Goal: Obtain resource: Download file/media

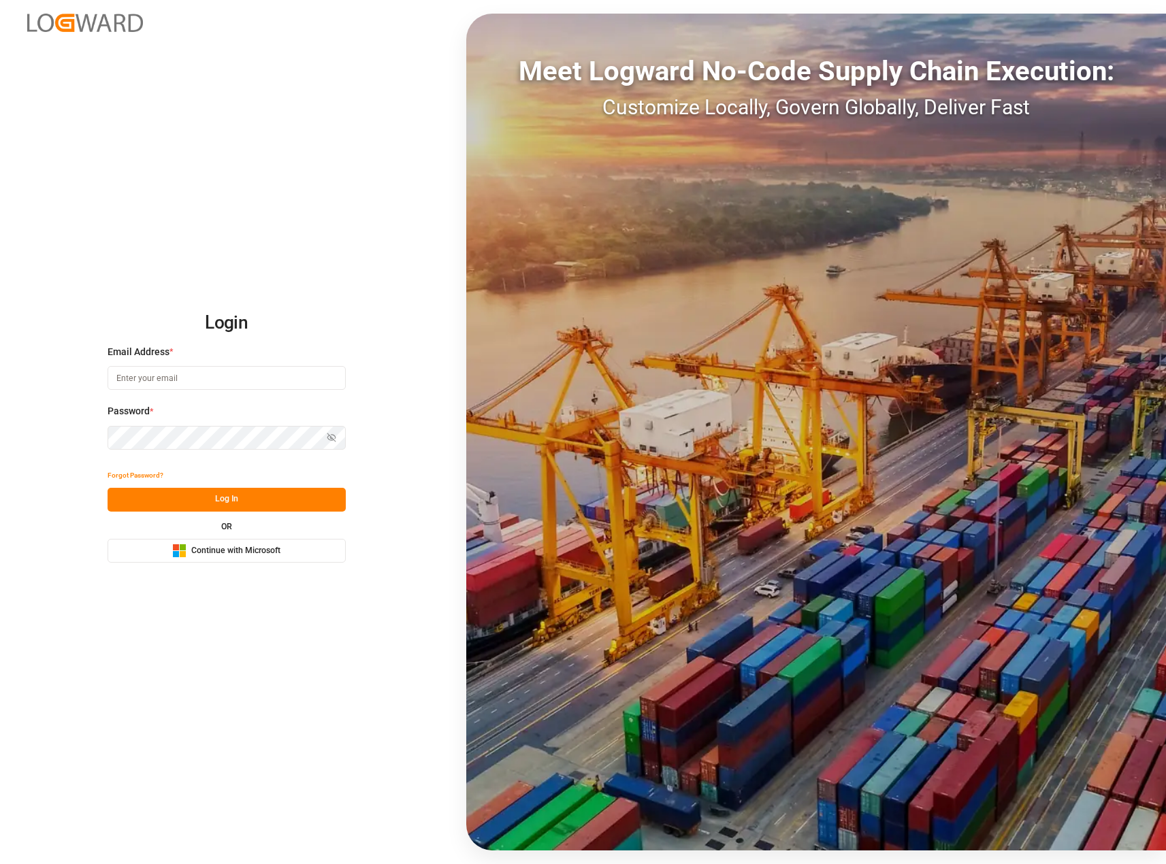
click at [207, 546] on span "Continue with Microsoft" at bounding box center [235, 551] width 89 height 12
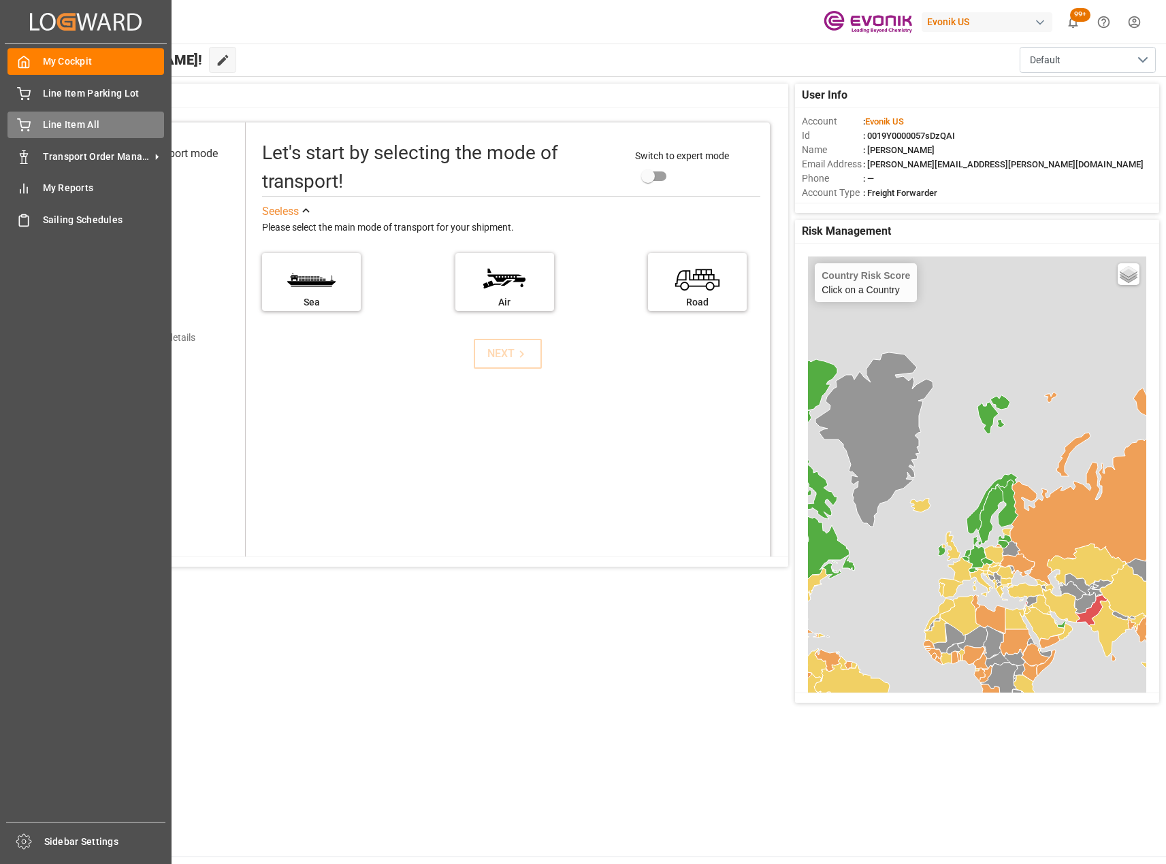
click at [73, 120] on span "Line Item All" at bounding box center [104, 125] width 122 height 14
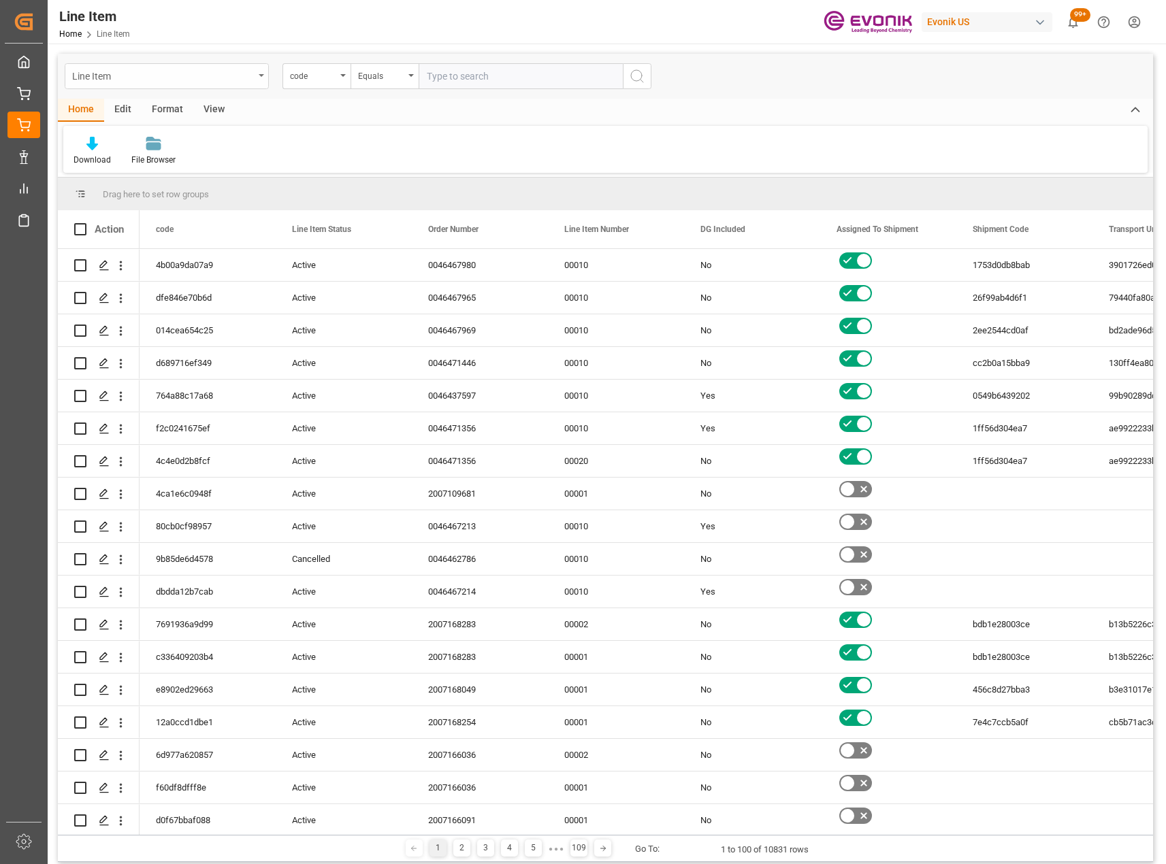
click at [248, 82] on div "Line Item" at bounding box center [163, 75] width 182 height 17
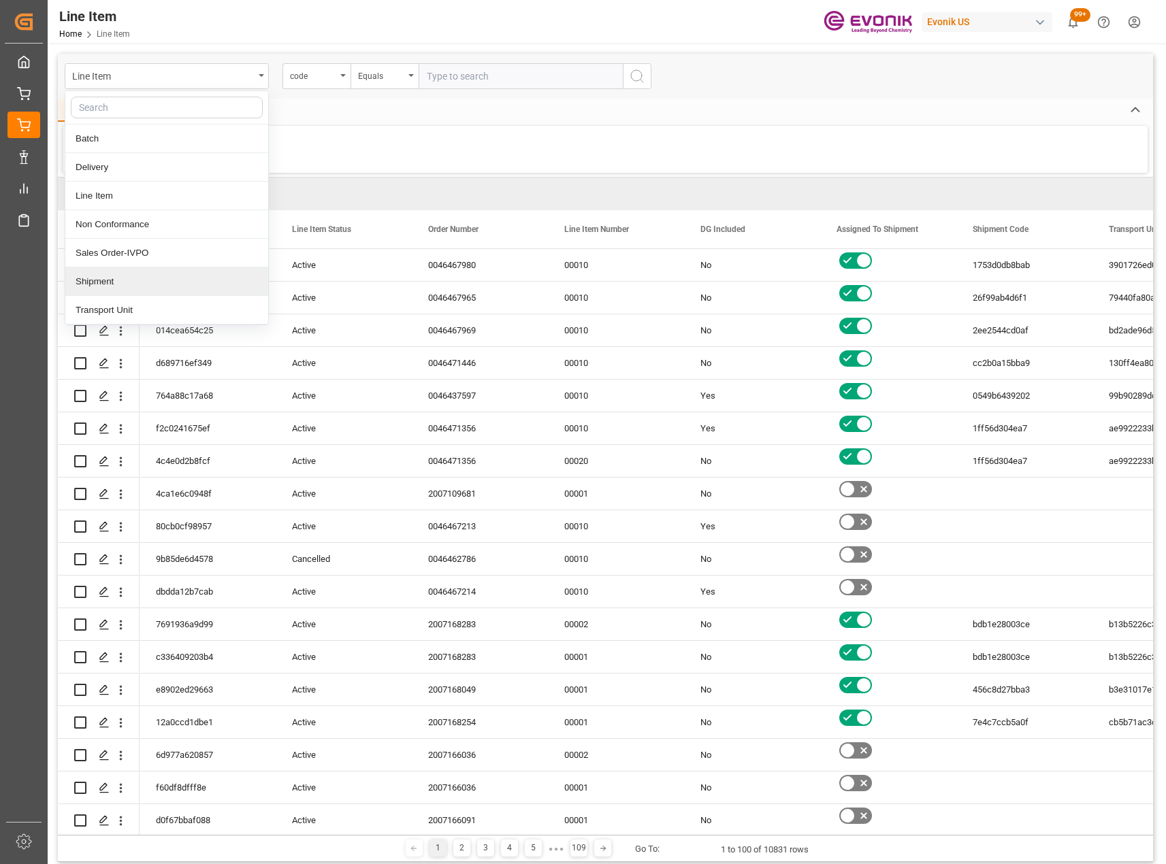
click at [116, 289] on div "Shipment" at bounding box center [166, 281] width 203 height 29
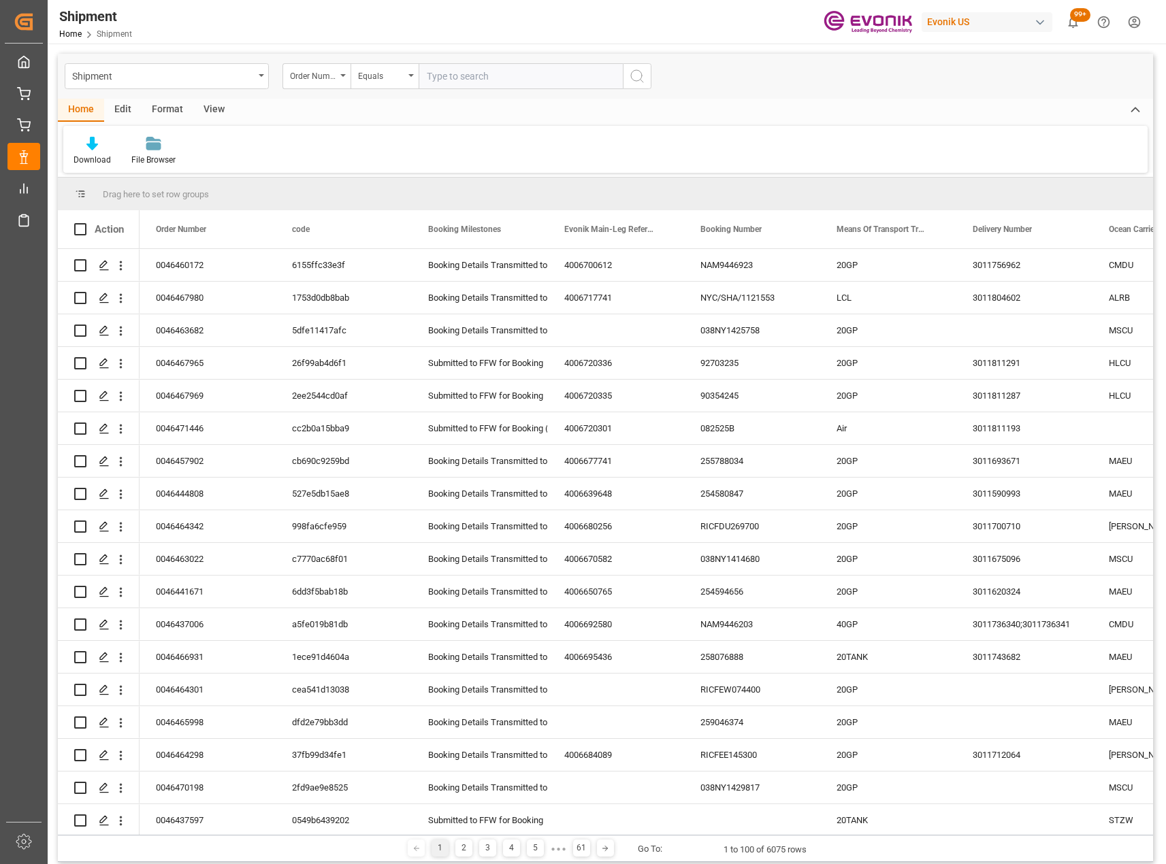
click at [476, 69] on input "text" at bounding box center [521, 76] width 204 height 26
type input "0046459156"
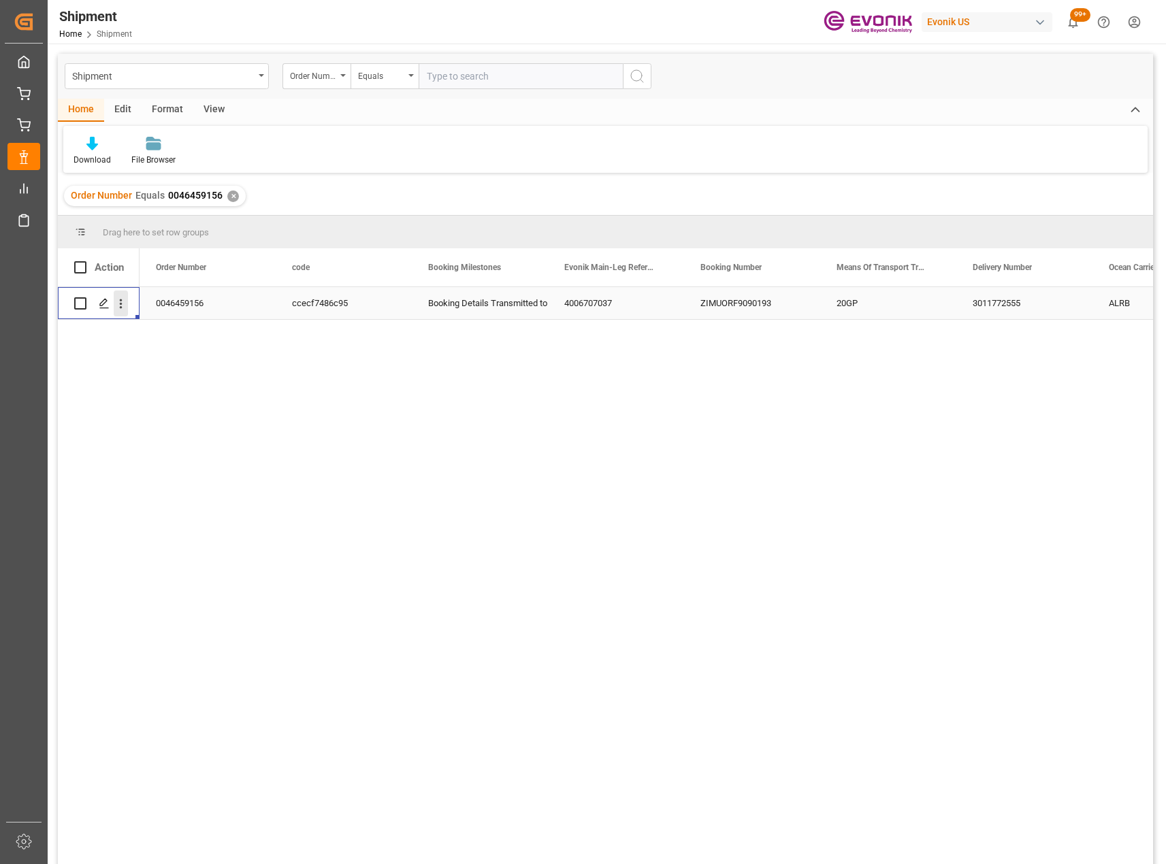
click at [122, 308] on icon "open menu" at bounding box center [121, 304] width 3 height 10
click at [147, 337] on span "Press SPACE to select this row." at bounding box center [137, 332] width 24 height 14
drag, startPoint x: 531, startPoint y: 137, endPoint x: 331, endPoint y: 126, distance: 200.4
click at [531, 137] on div "Download File Browser" at bounding box center [605, 149] width 1084 height 47
click at [229, 194] on div "✕" at bounding box center [233, 197] width 12 height 12
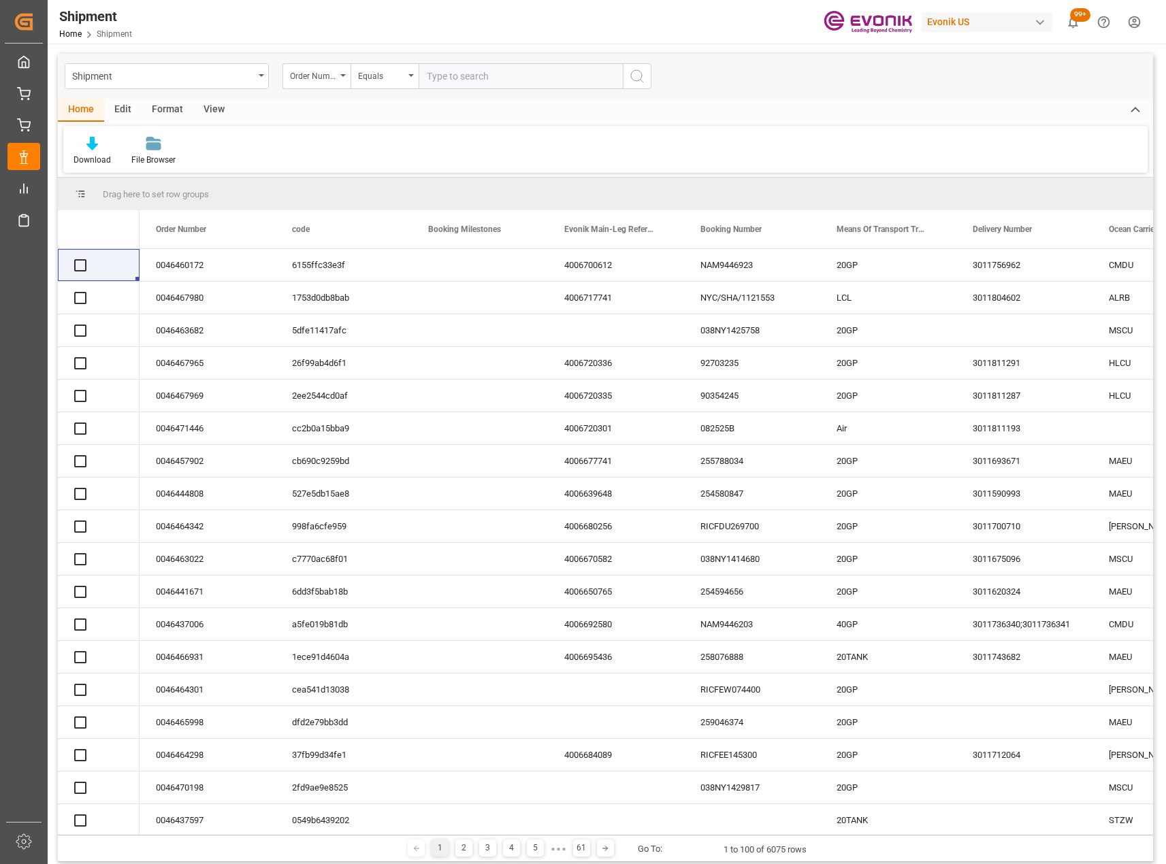
click at [343, 82] on div "Order Number" at bounding box center [316, 76] width 68 height 26
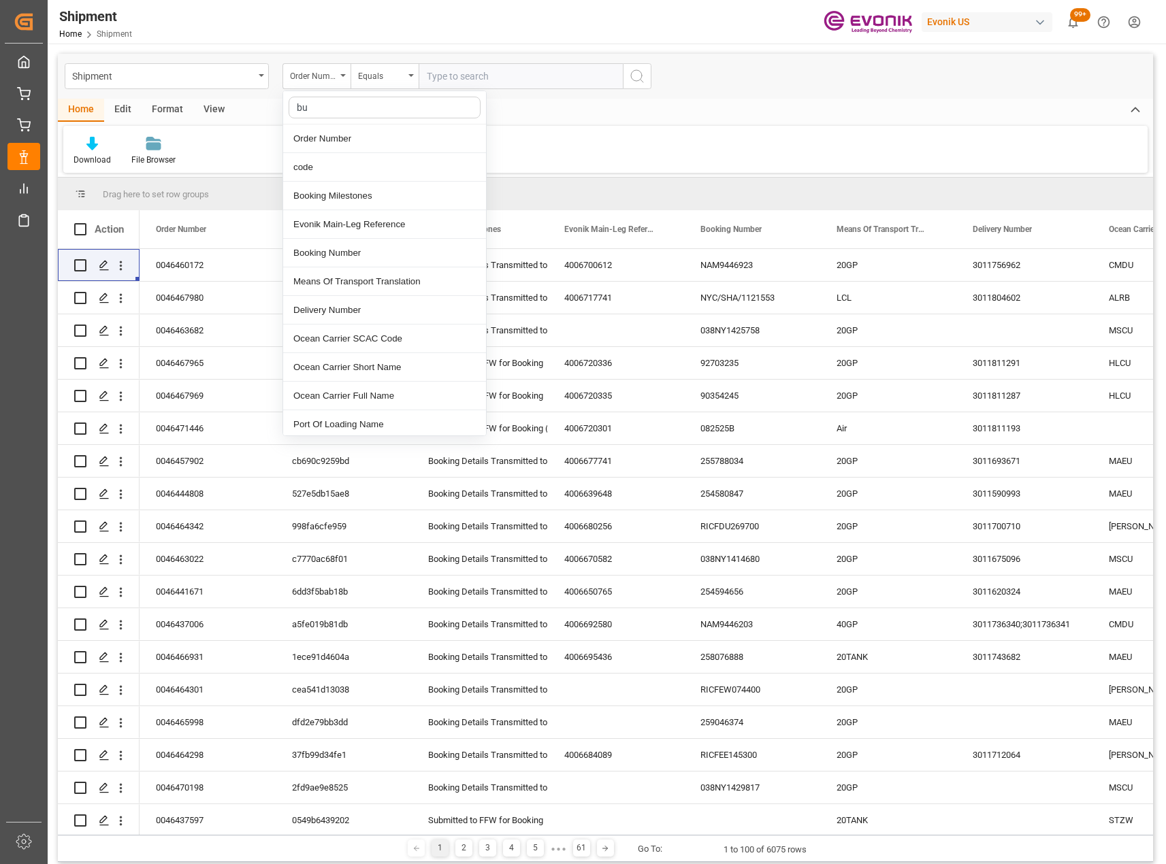
type input "bus"
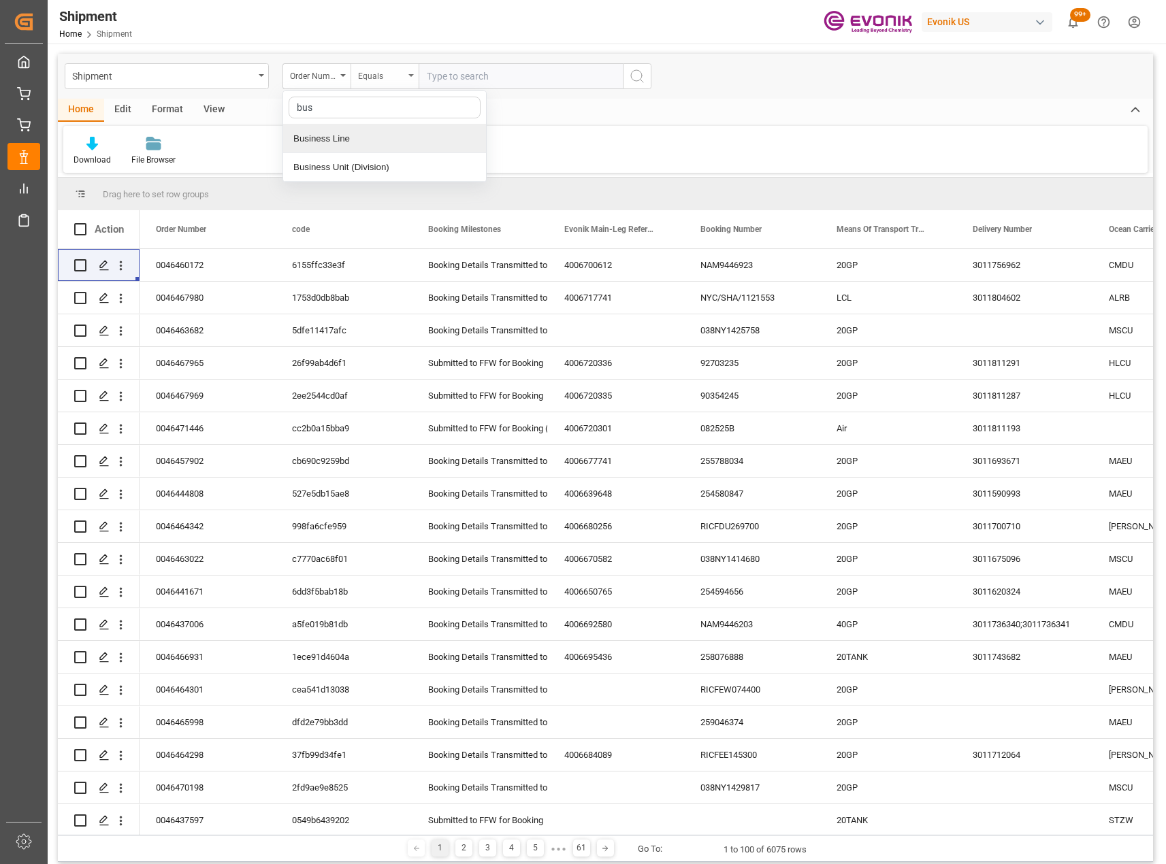
click at [359, 140] on div "Business Line" at bounding box center [384, 139] width 203 height 29
click at [386, 82] on div "Equals" at bounding box center [381, 75] width 46 height 16
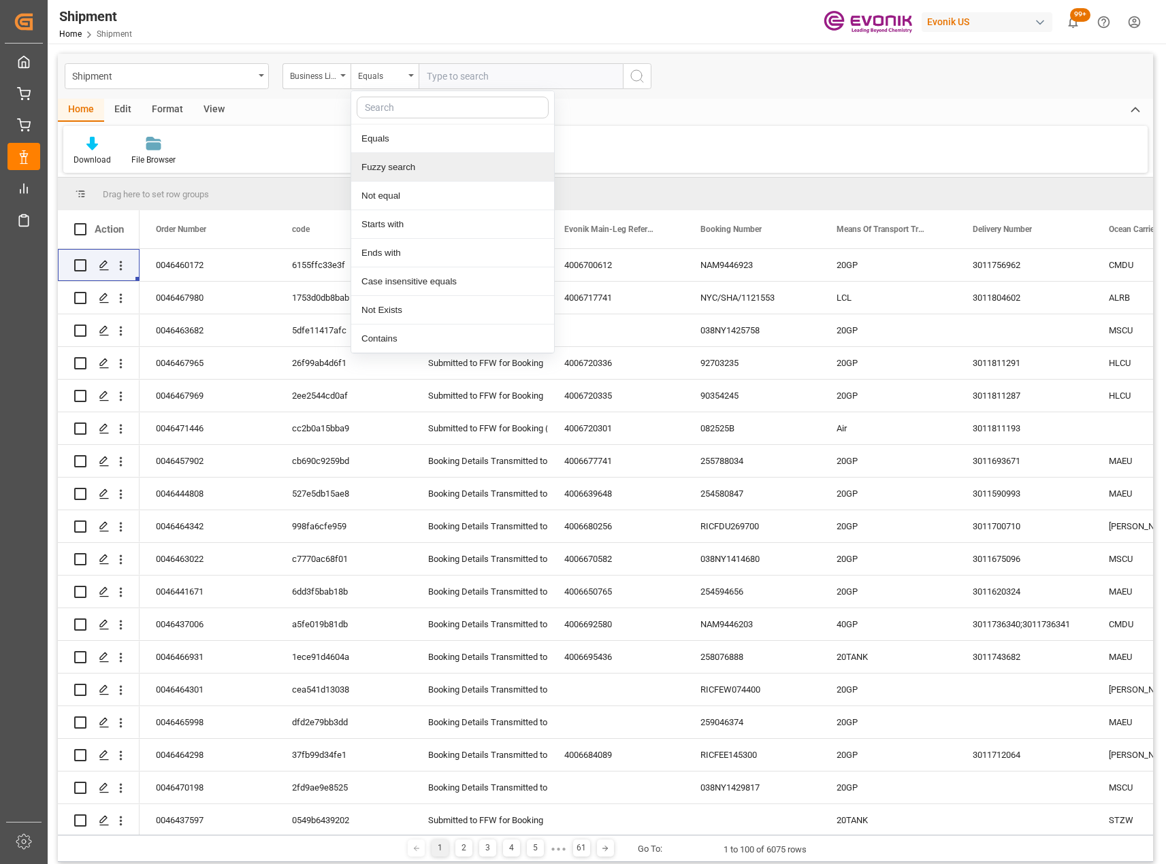
click at [413, 168] on div "Fuzzy search" at bounding box center [452, 167] width 203 height 29
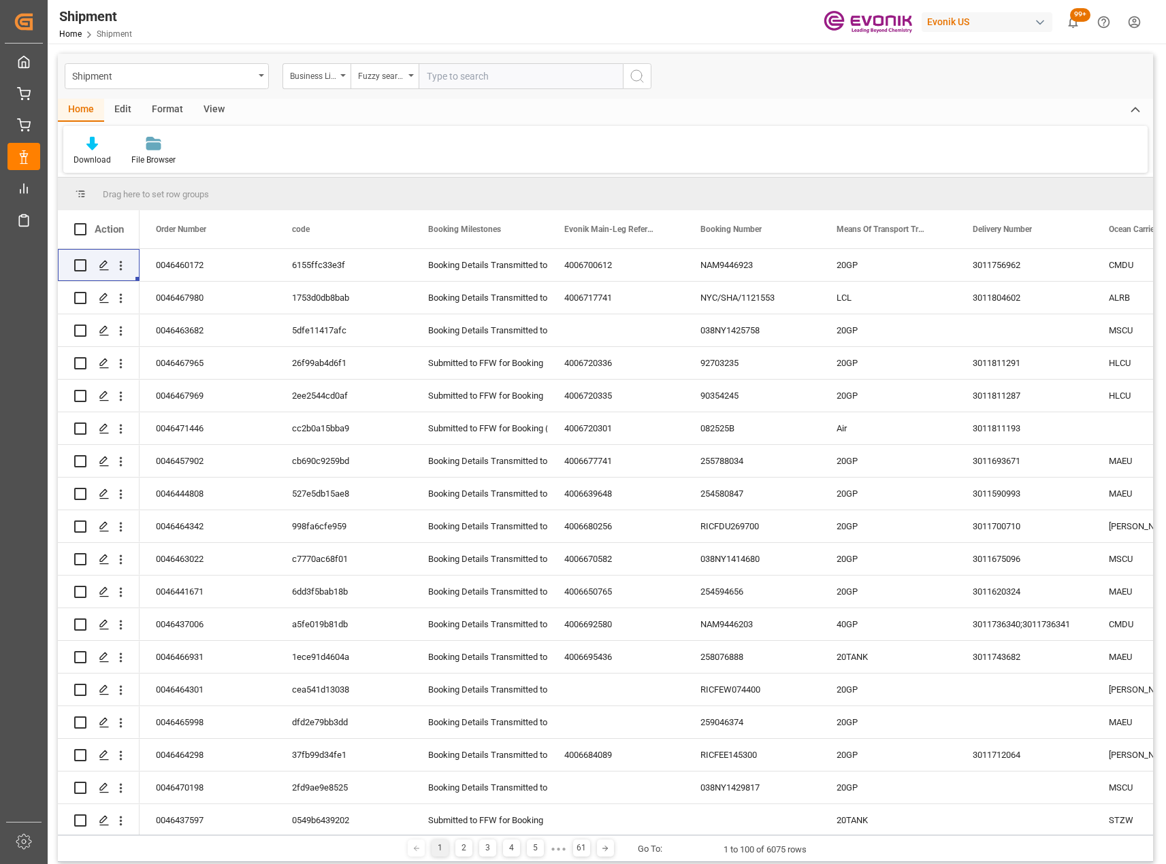
click at [463, 78] on input "text" at bounding box center [521, 76] width 204 height 26
type input "inter"
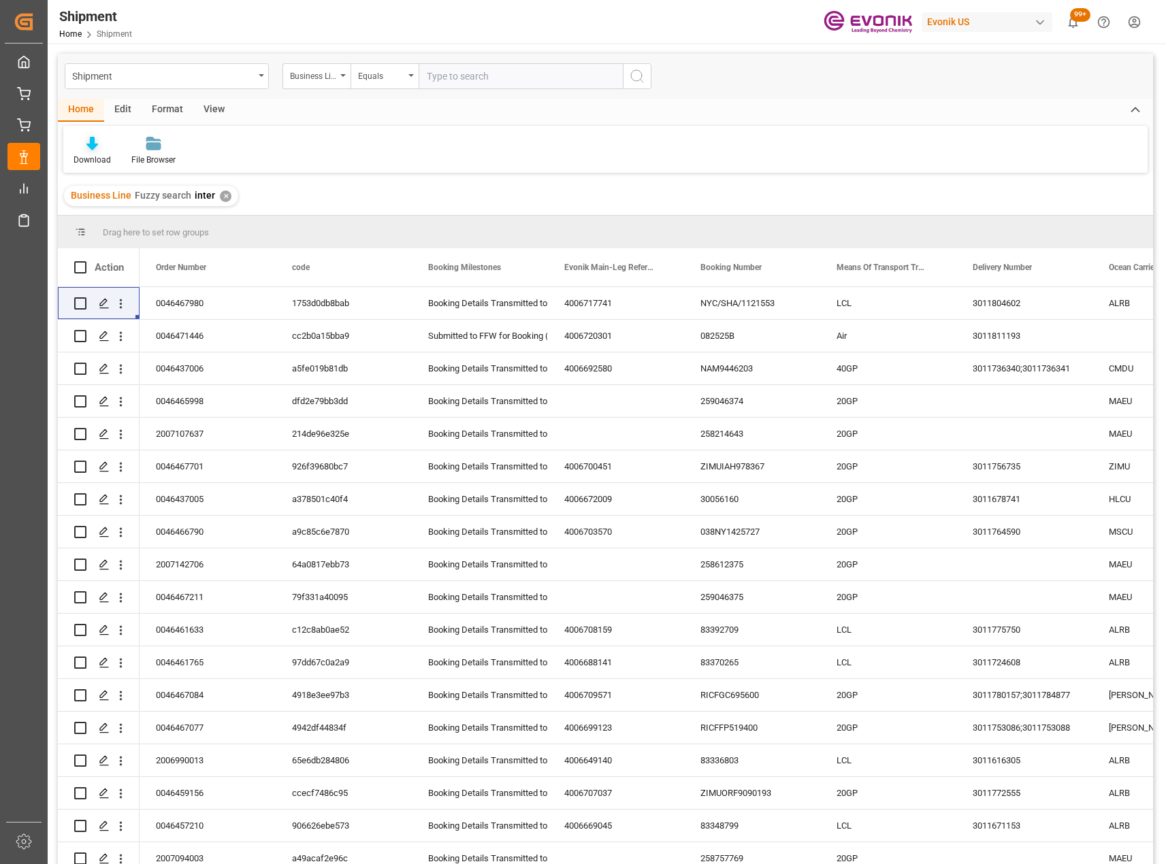
click at [100, 147] on div at bounding box center [92, 143] width 37 height 14
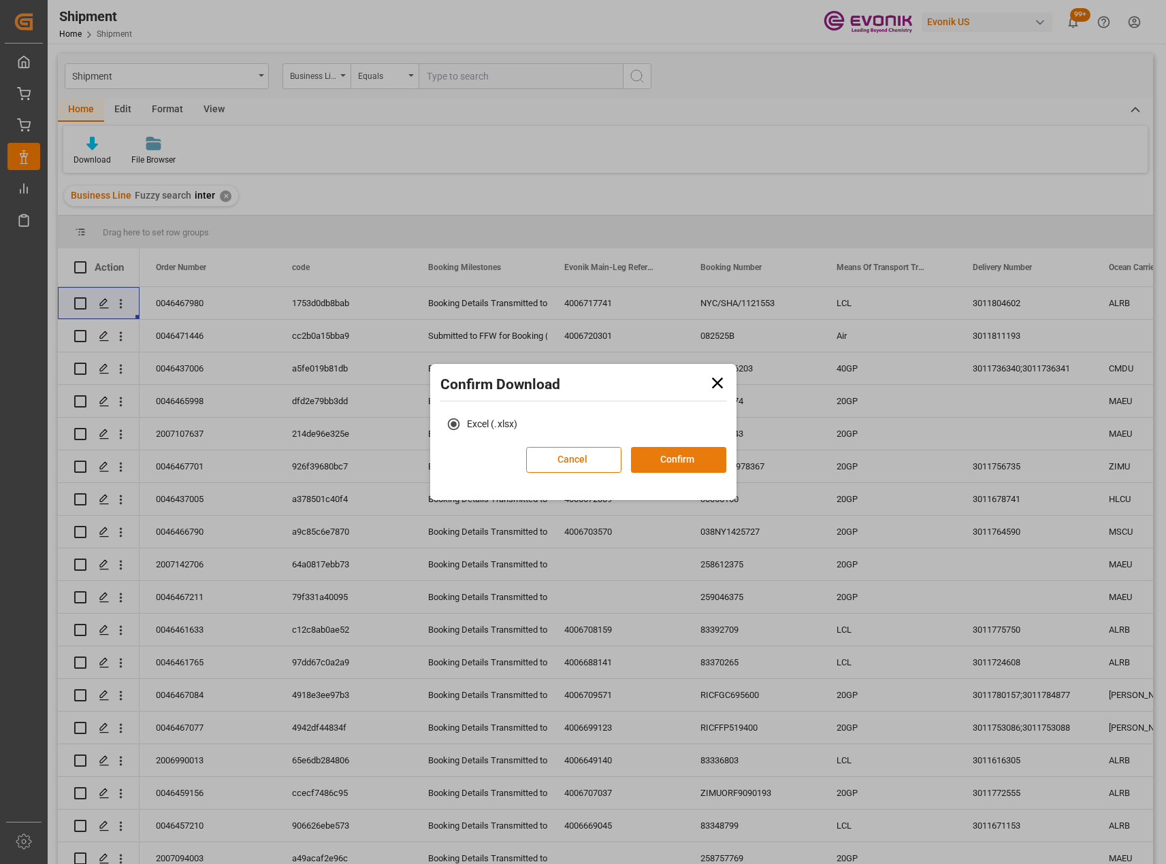
click at [702, 462] on button "Confirm" at bounding box center [678, 460] width 95 height 26
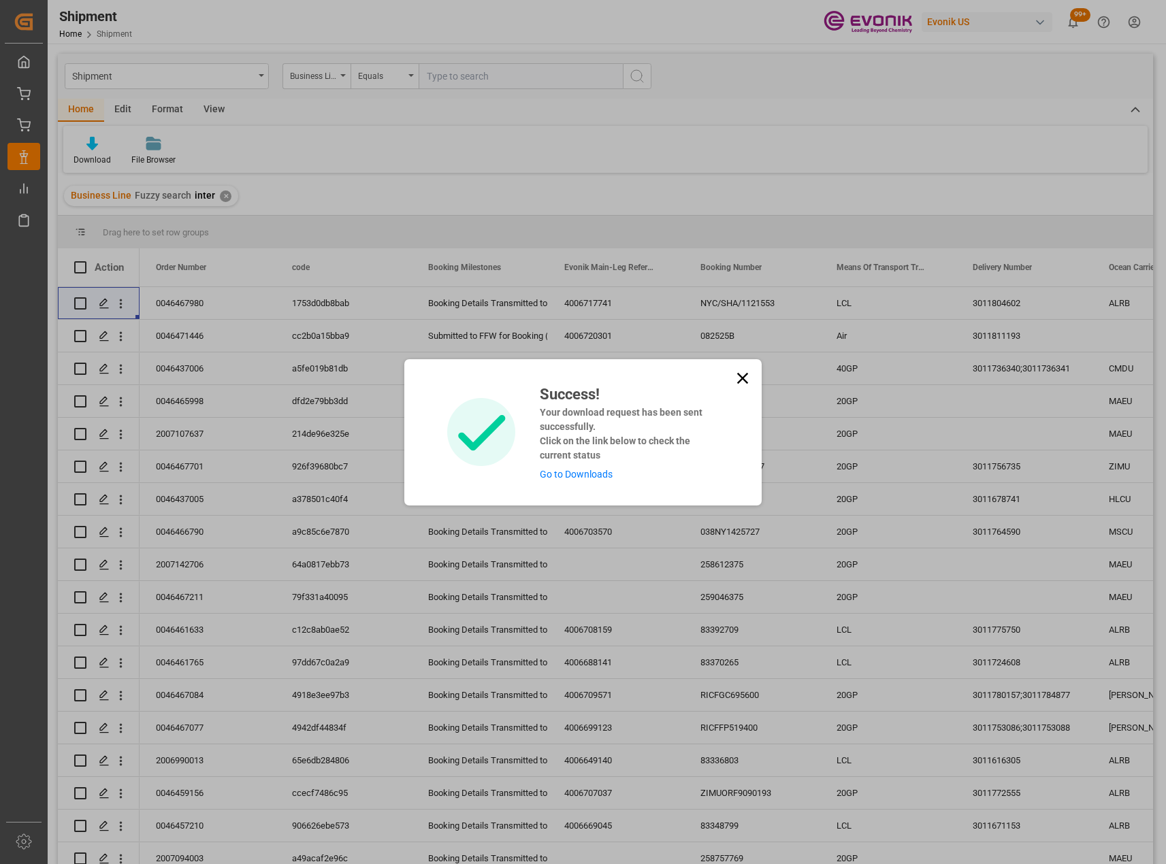
click at [747, 378] on icon at bounding box center [742, 378] width 19 height 19
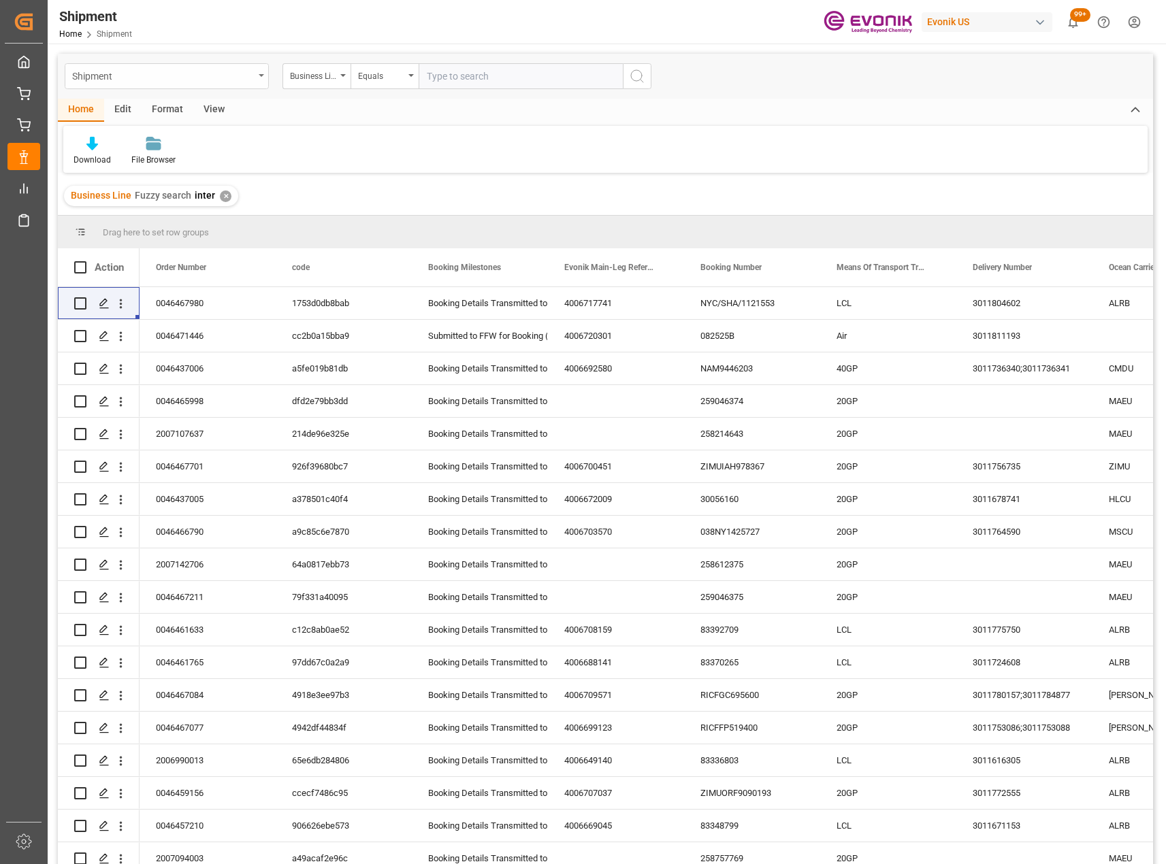
click at [258, 80] on div "Shipment" at bounding box center [167, 76] width 204 height 26
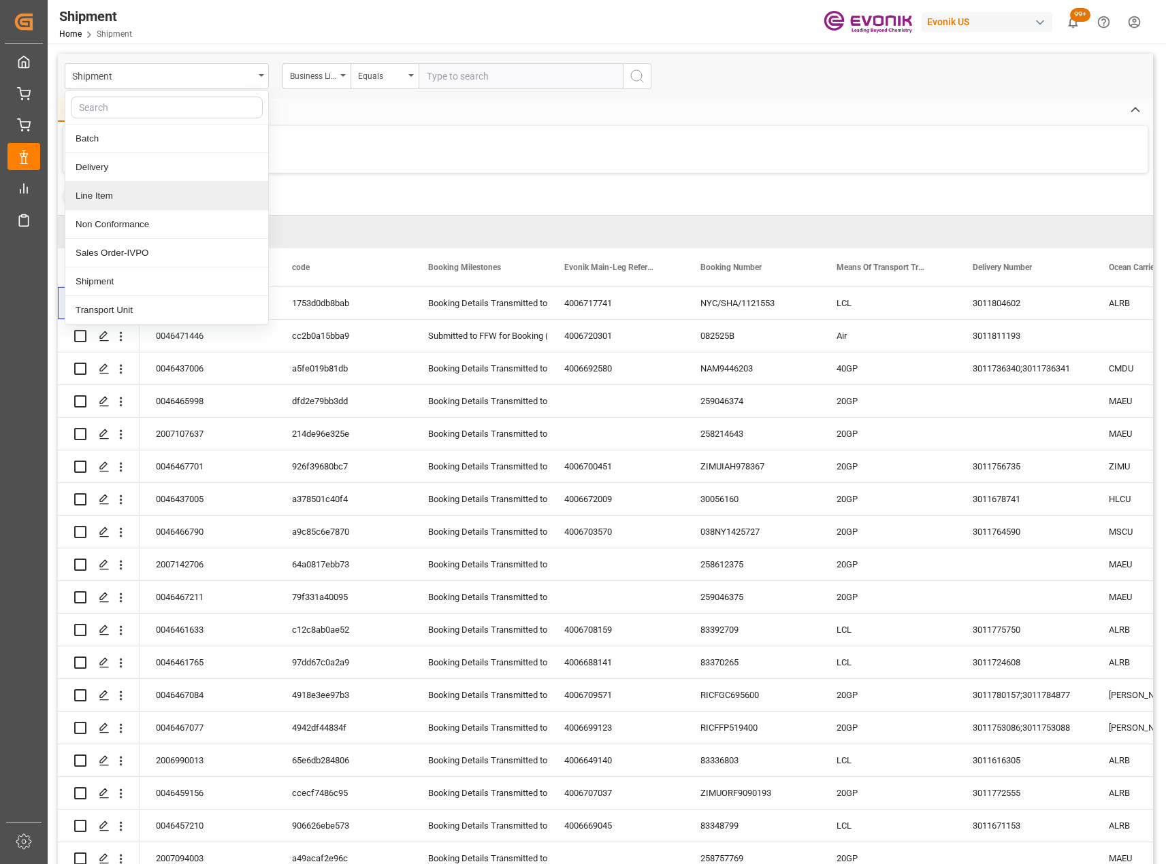
click at [135, 202] on div "Line Item" at bounding box center [166, 196] width 203 height 29
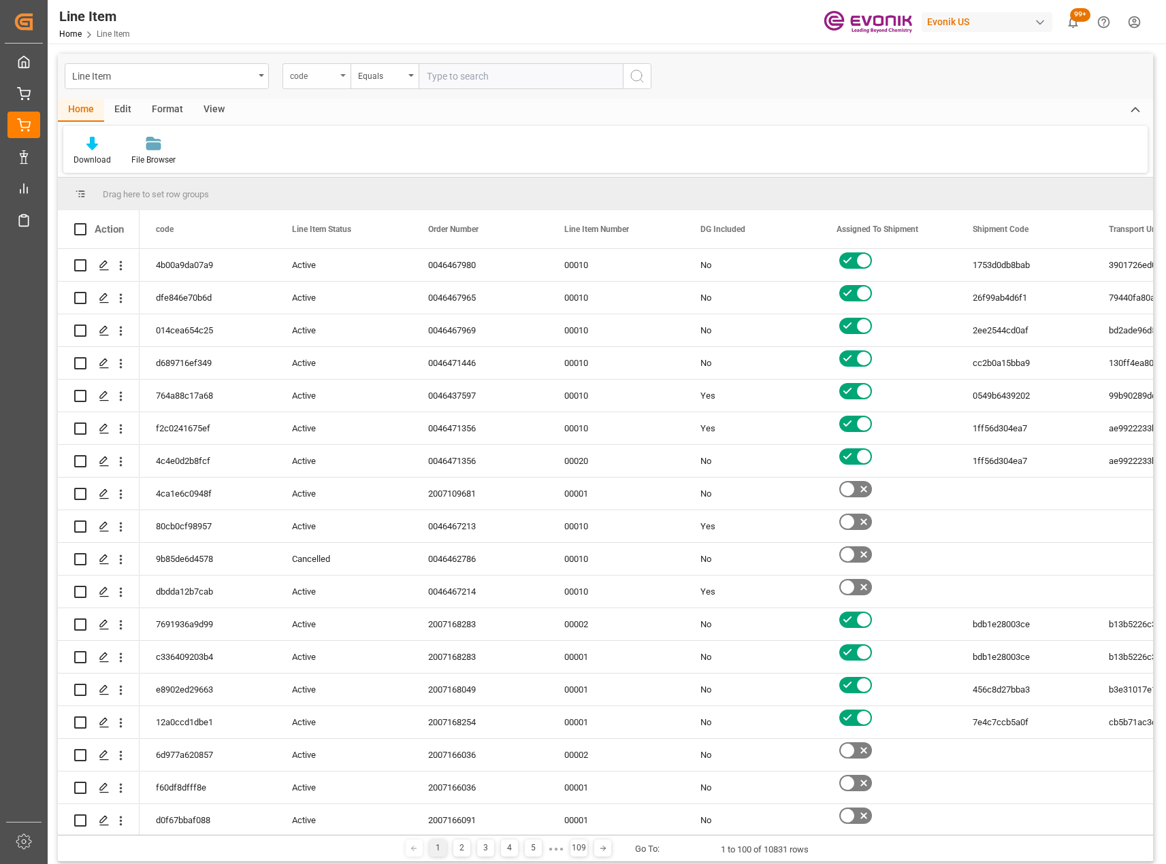
click at [338, 78] on div "code" at bounding box center [316, 76] width 68 height 26
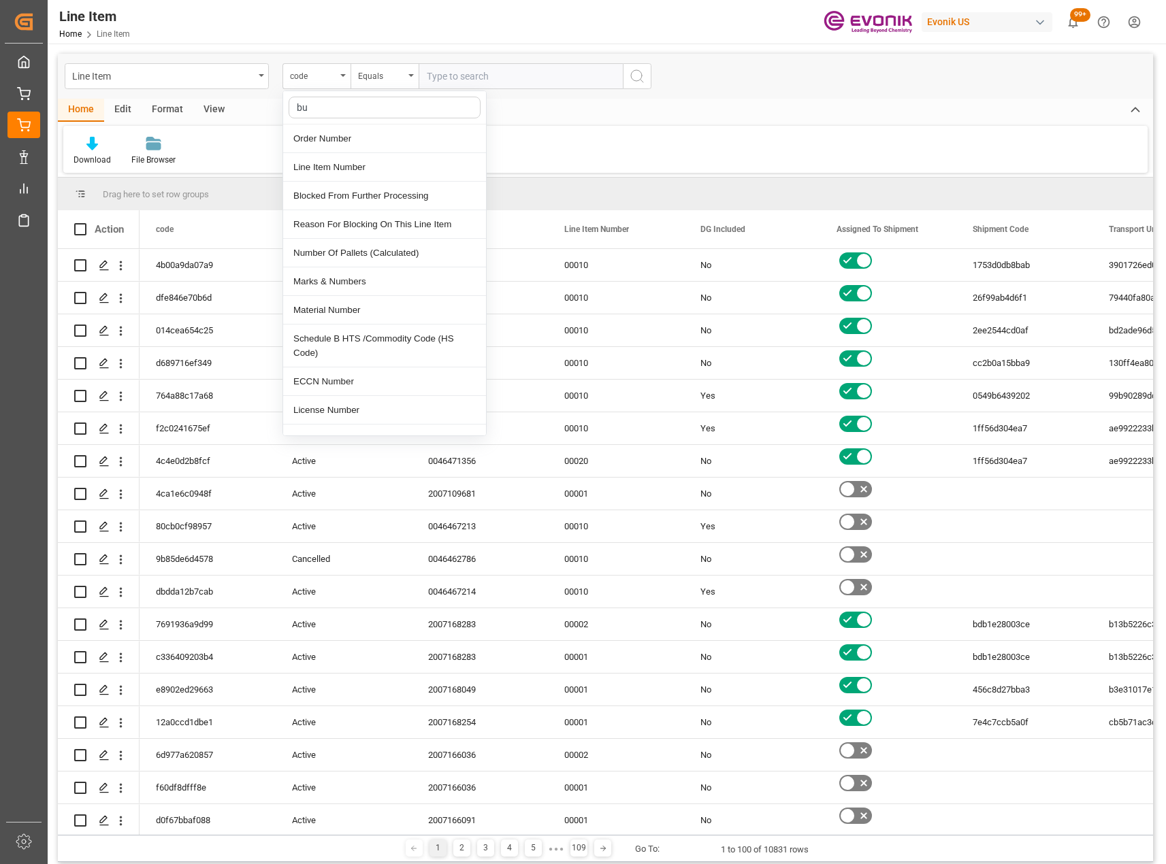
type input "bus"
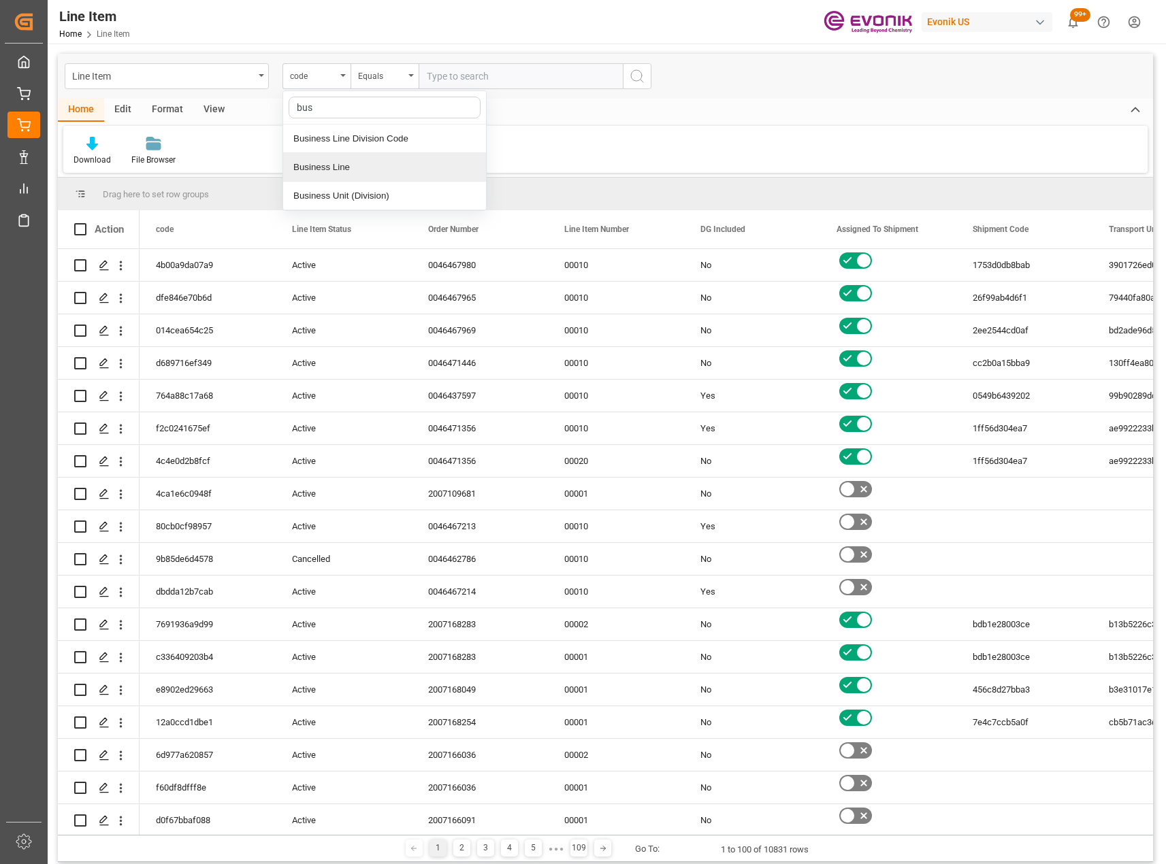
click at [356, 163] on div "Business Line" at bounding box center [384, 167] width 203 height 29
click at [376, 82] on div "Equals" at bounding box center [385, 76] width 68 height 26
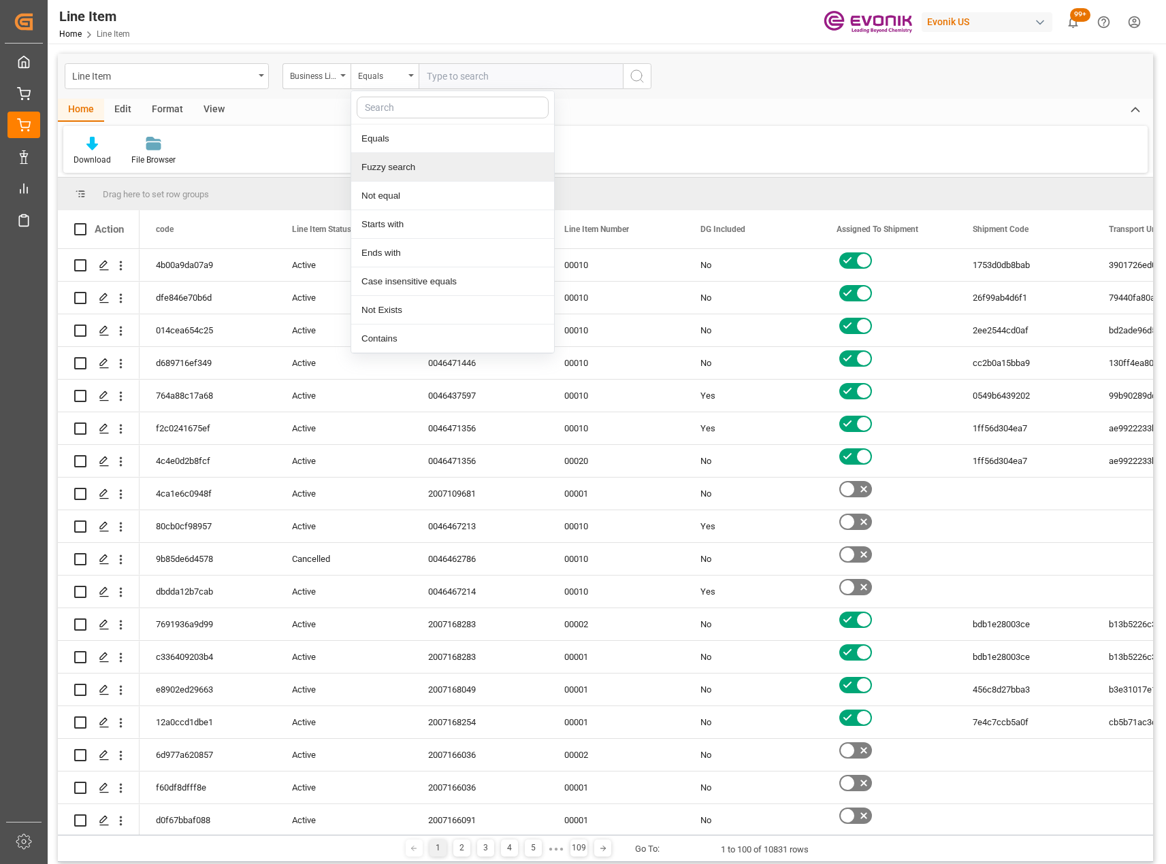
click at [438, 157] on div "Fuzzy search" at bounding box center [452, 167] width 203 height 29
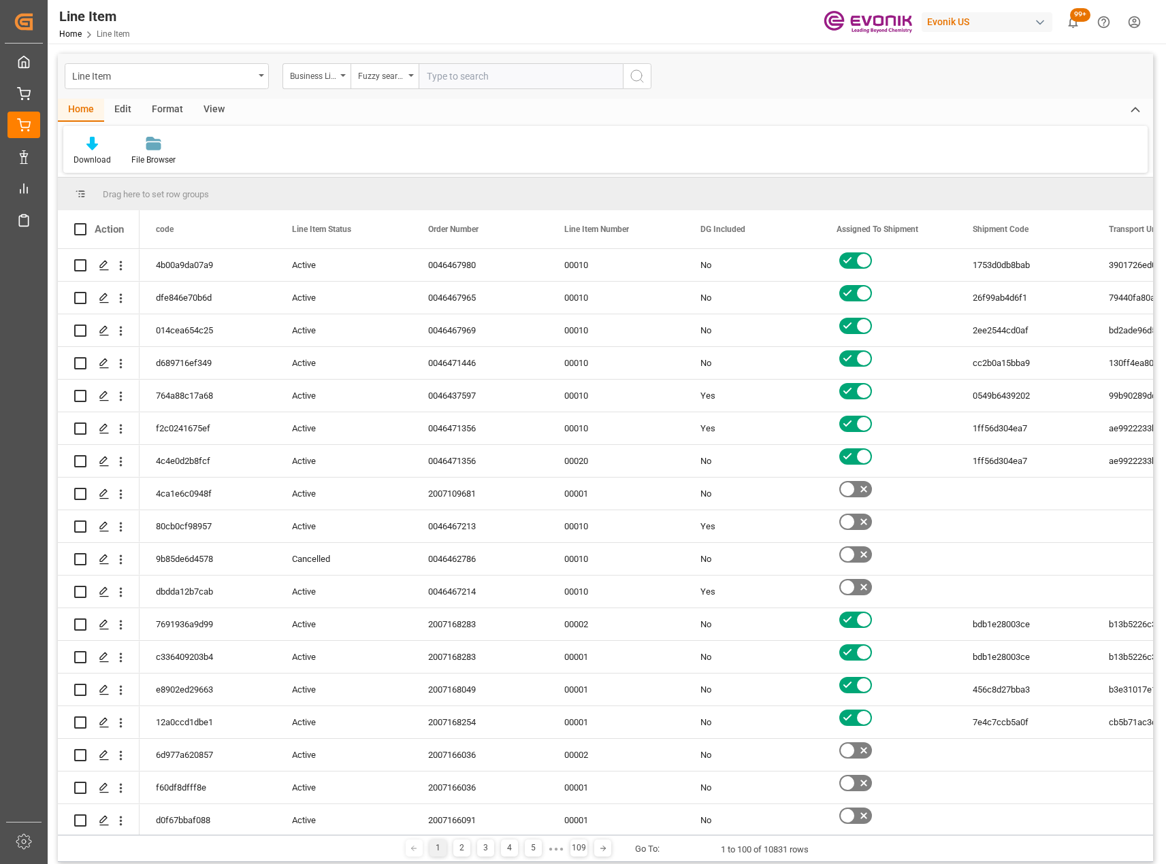
click at [474, 84] on input "text" at bounding box center [521, 76] width 204 height 26
type input "inter"
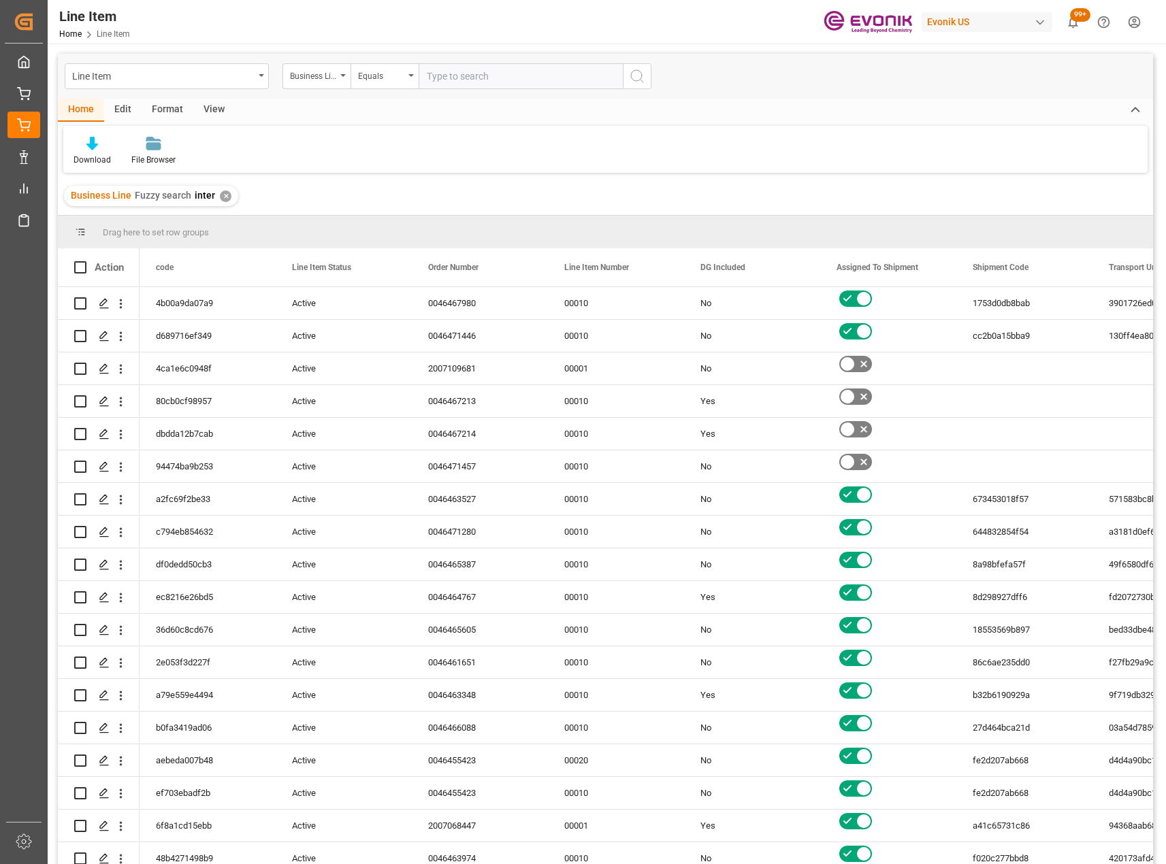
click at [218, 112] on div "View" at bounding box center [214, 110] width 42 height 23
click at [89, 163] on div "Default" at bounding box center [87, 160] width 27 height 12
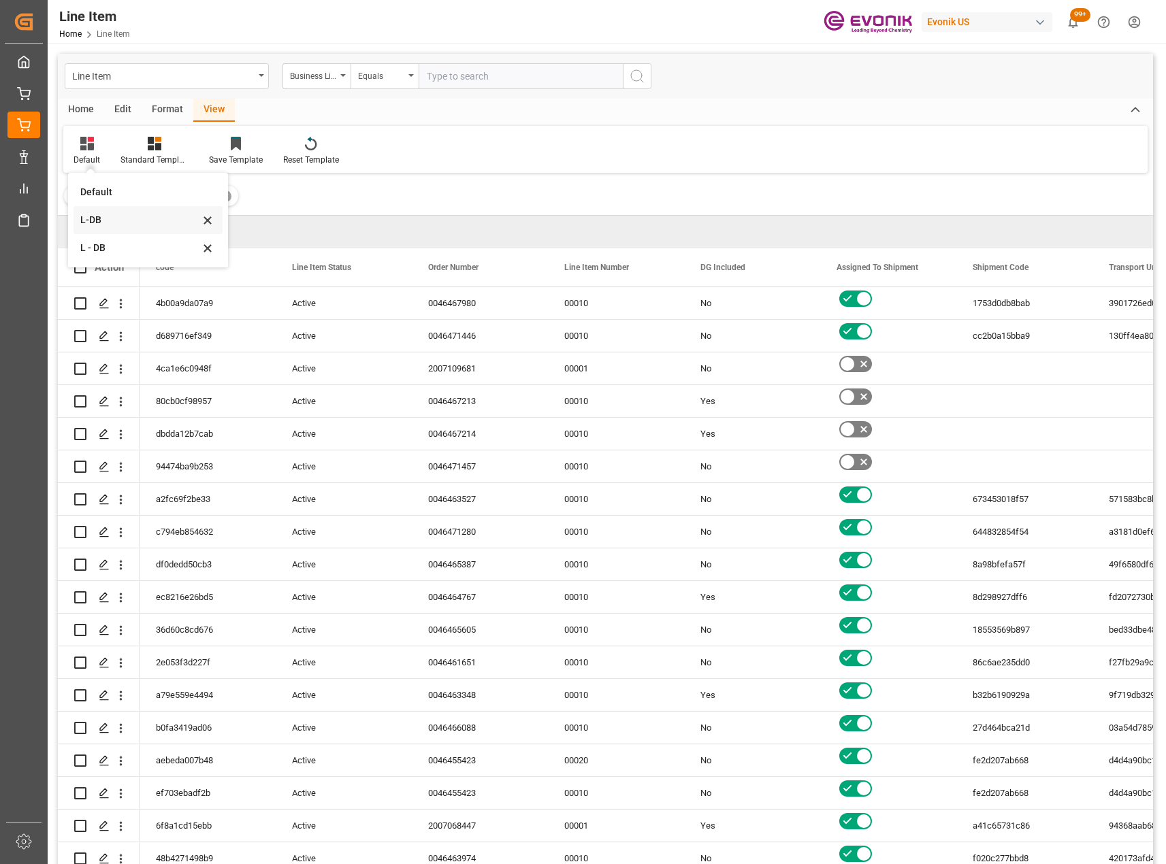
click at [117, 226] on div "L-DB" at bounding box center [139, 220] width 119 height 14
click at [88, 116] on div "Home" at bounding box center [81, 110] width 46 height 23
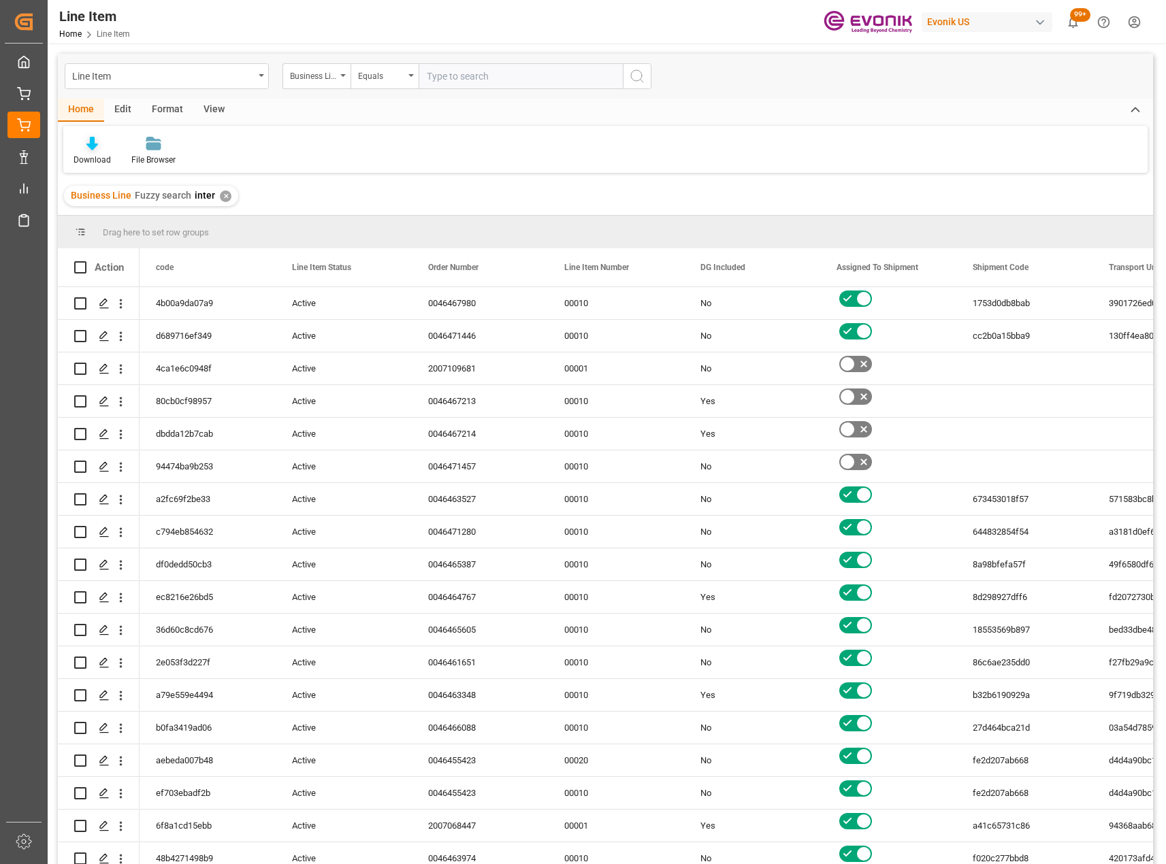
click at [97, 155] on div "Download" at bounding box center [92, 160] width 37 height 12
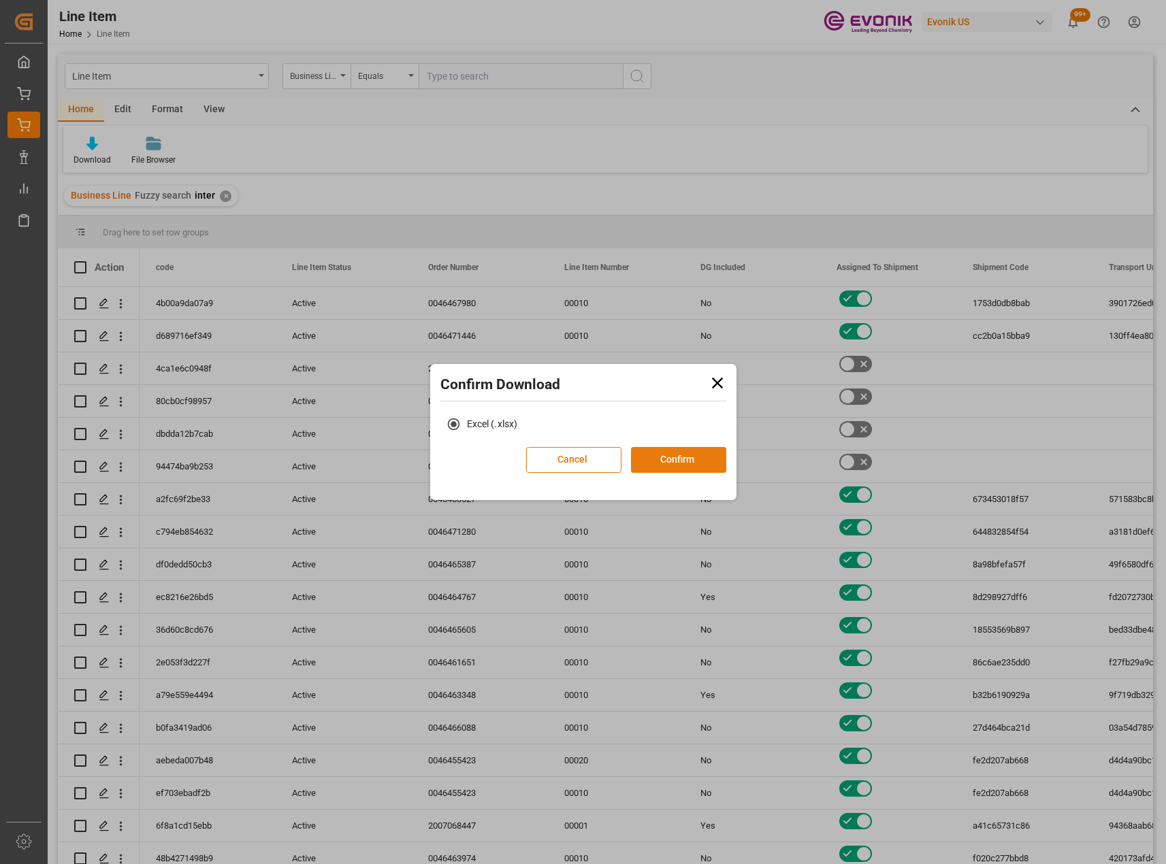
click at [683, 466] on button "Confirm" at bounding box center [678, 460] width 95 height 26
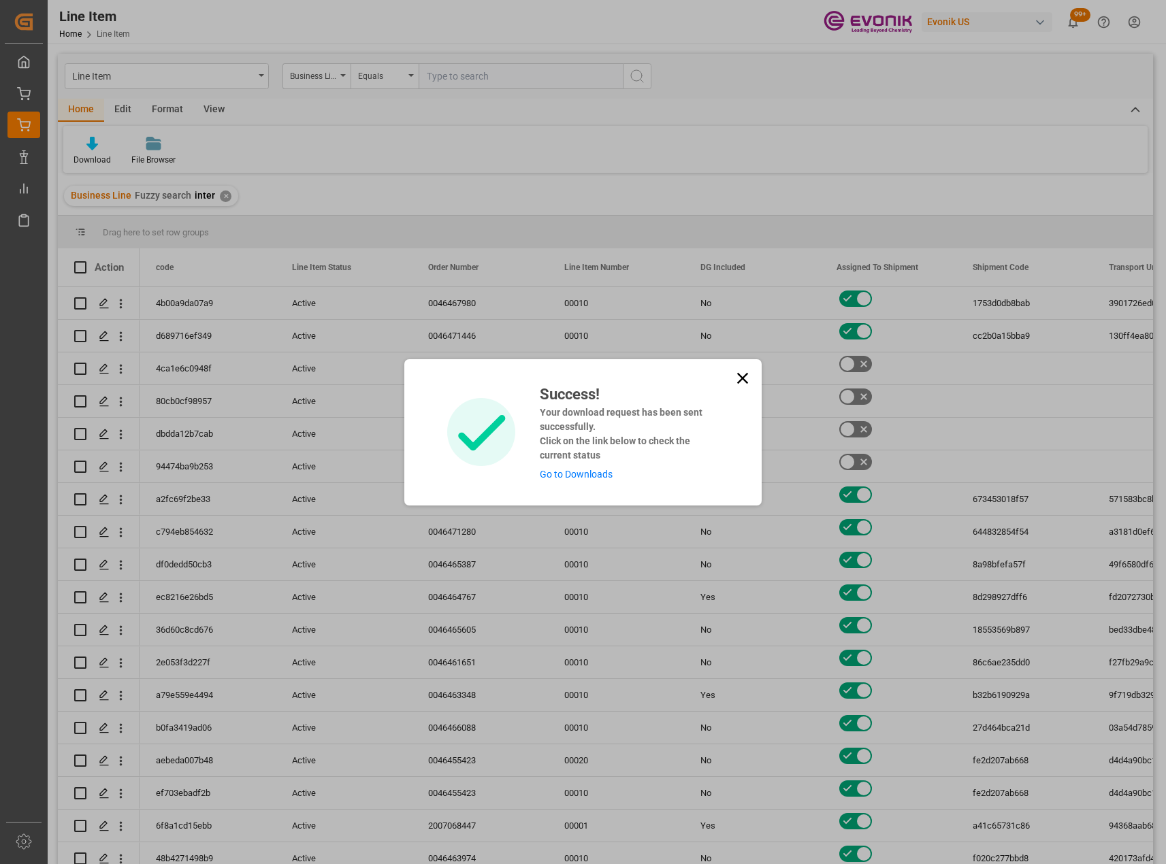
click at [749, 378] on icon at bounding box center [742, 378] width 19 height 19
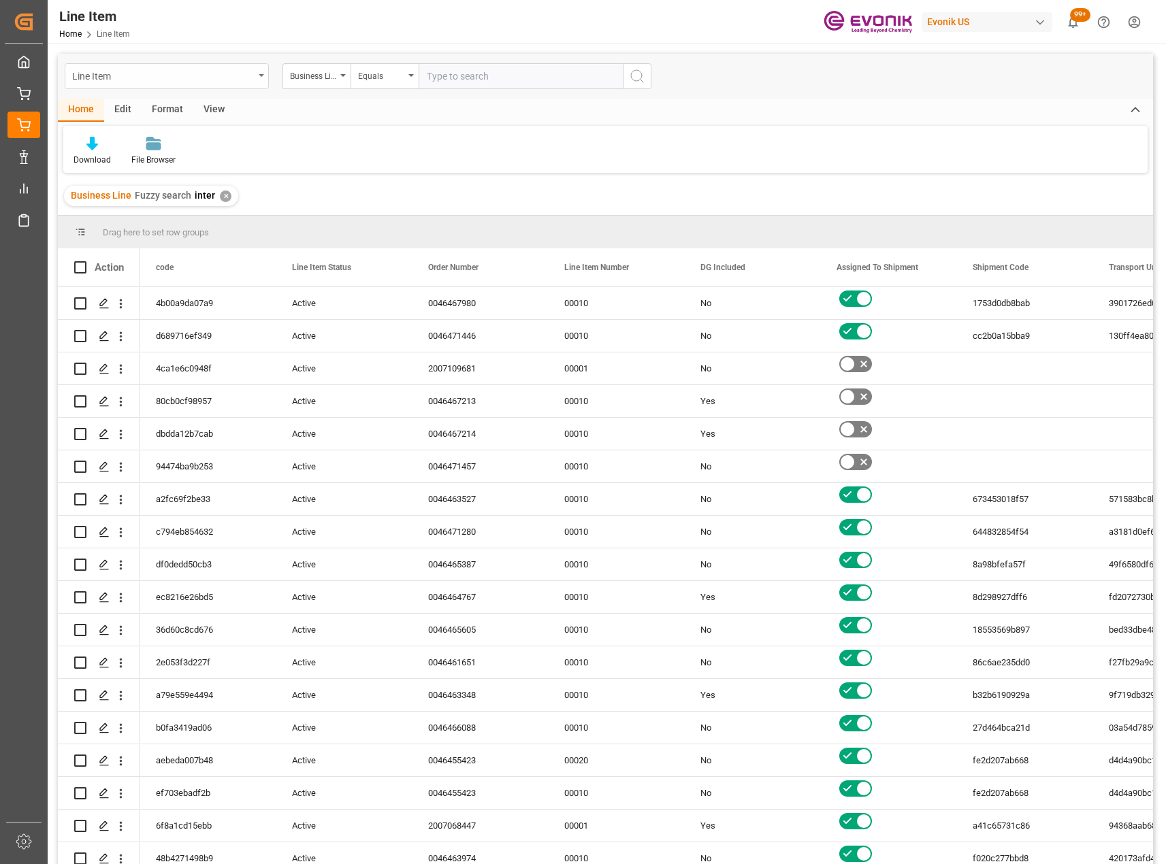
click at [253, 77] on div "Line Item" at bounding box center [163, 75] width 182 height 17
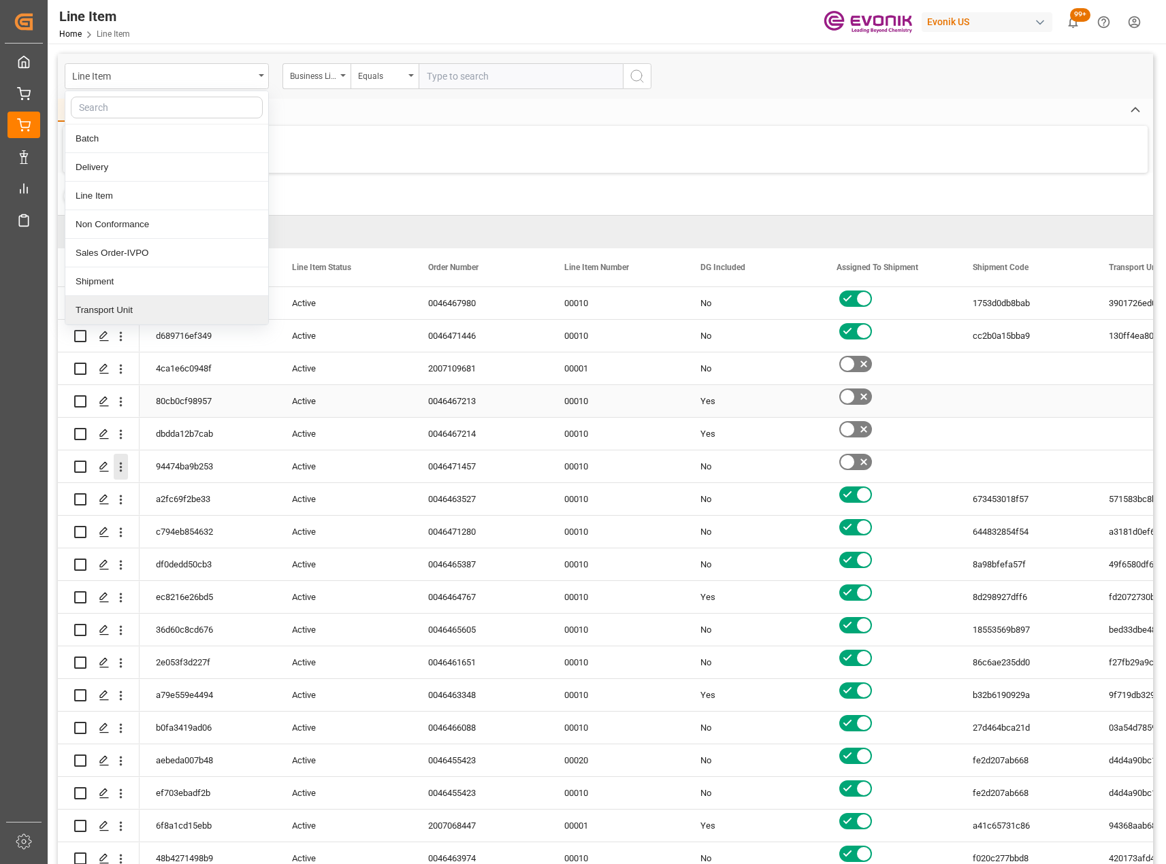
scroll to position [201, 0]
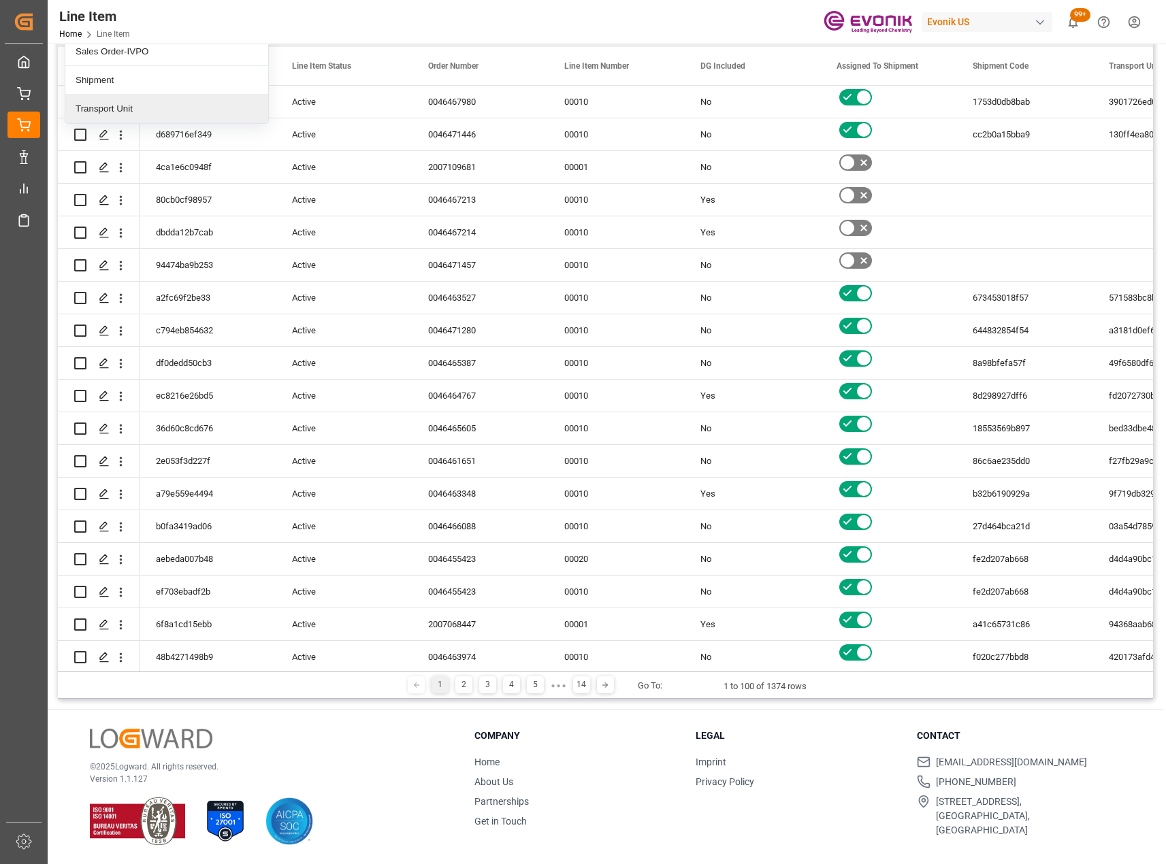
click at [131, 111] on div "Transport Unit" at bounding box center [166, 109] width 203 height 29
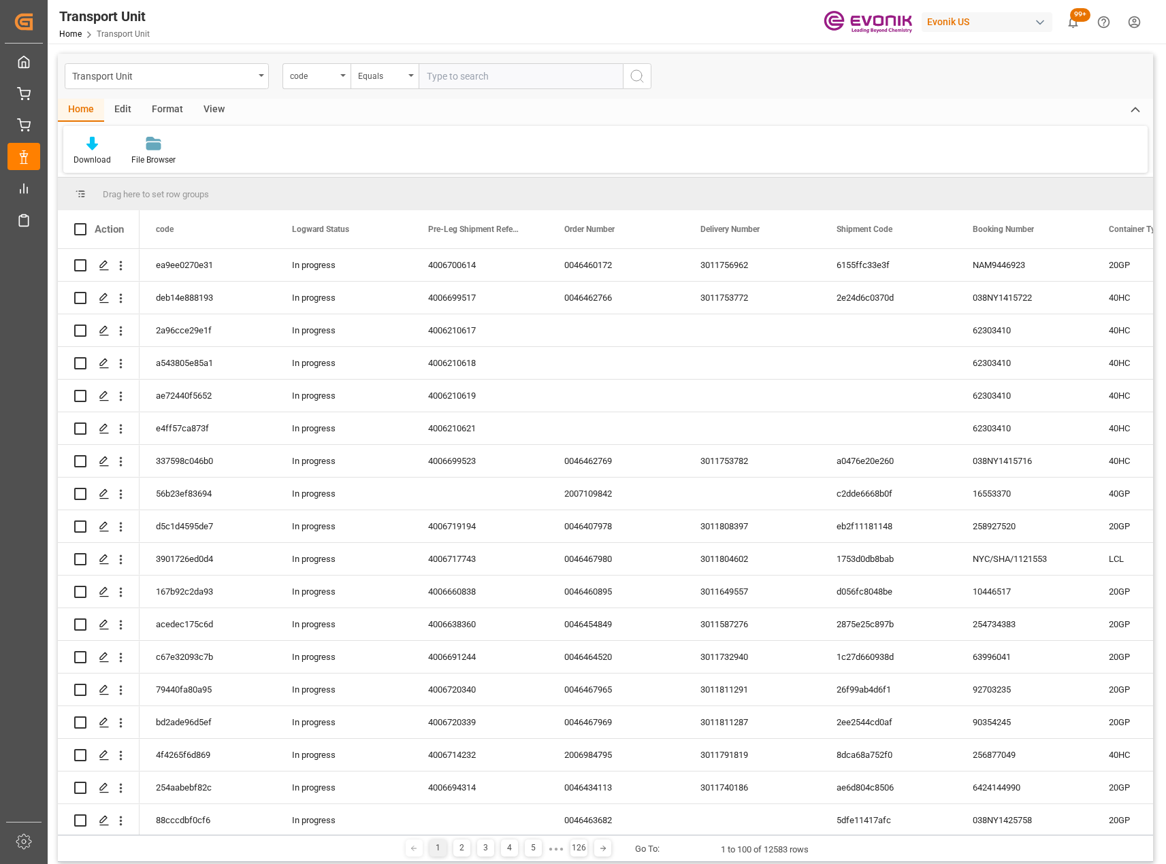
click at [214, 114] on div "View" at bounding box center [214, 110] width 42 height 23
click at [89, 149] on icon at bounding box center [87, 144] width 14 height 14
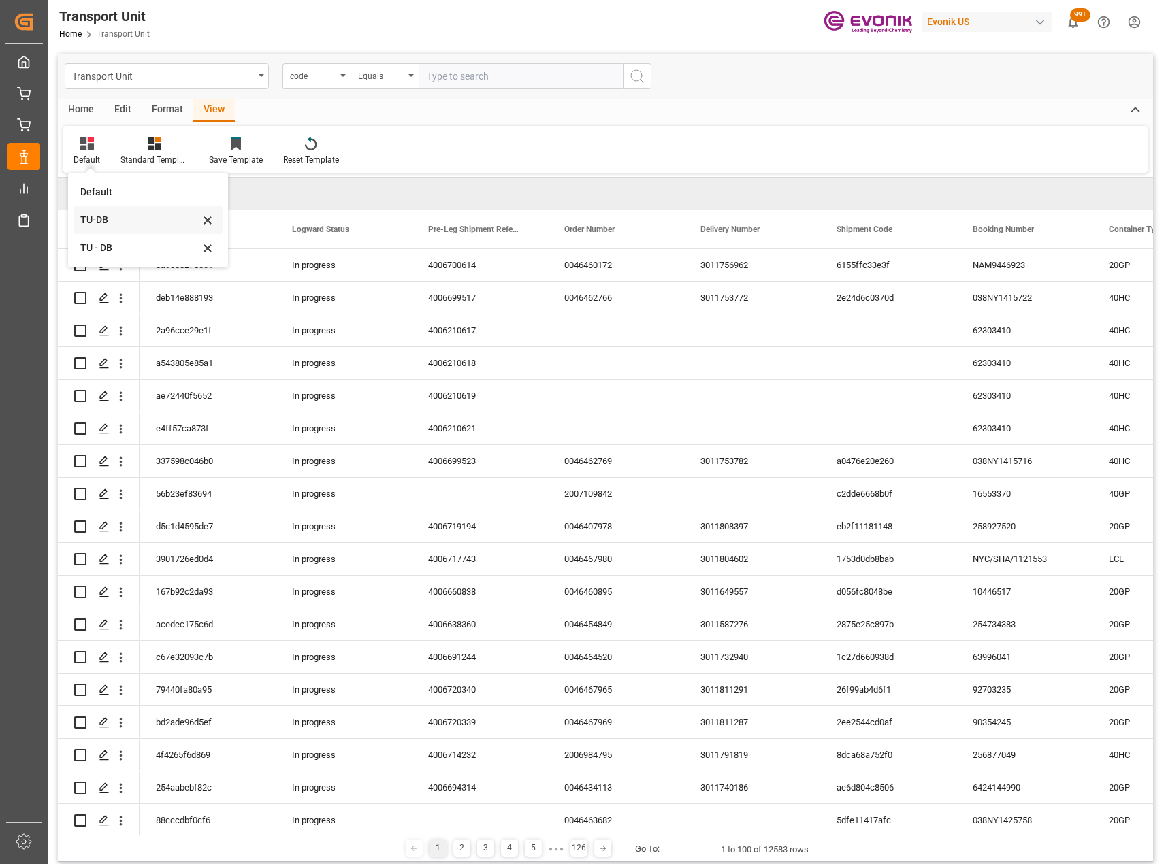
click at [97, 214] on div "TU-DB" at bounding box center [139, 220] width 119 height 14
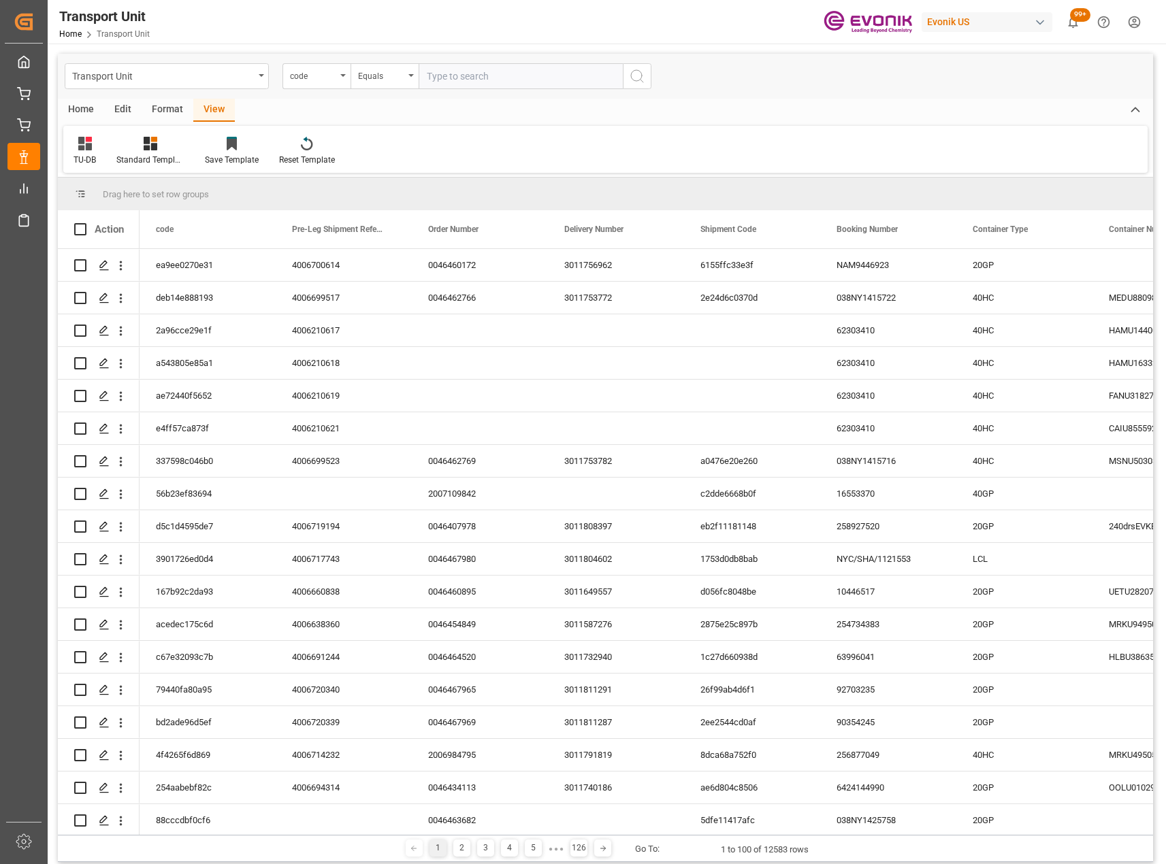
click at [91, 101] on div "Home" at bounding box center [81, 110] width 46 height 23
click at [84, 152] on div "Download" at bounding box center [92, 151] width 58 height 30
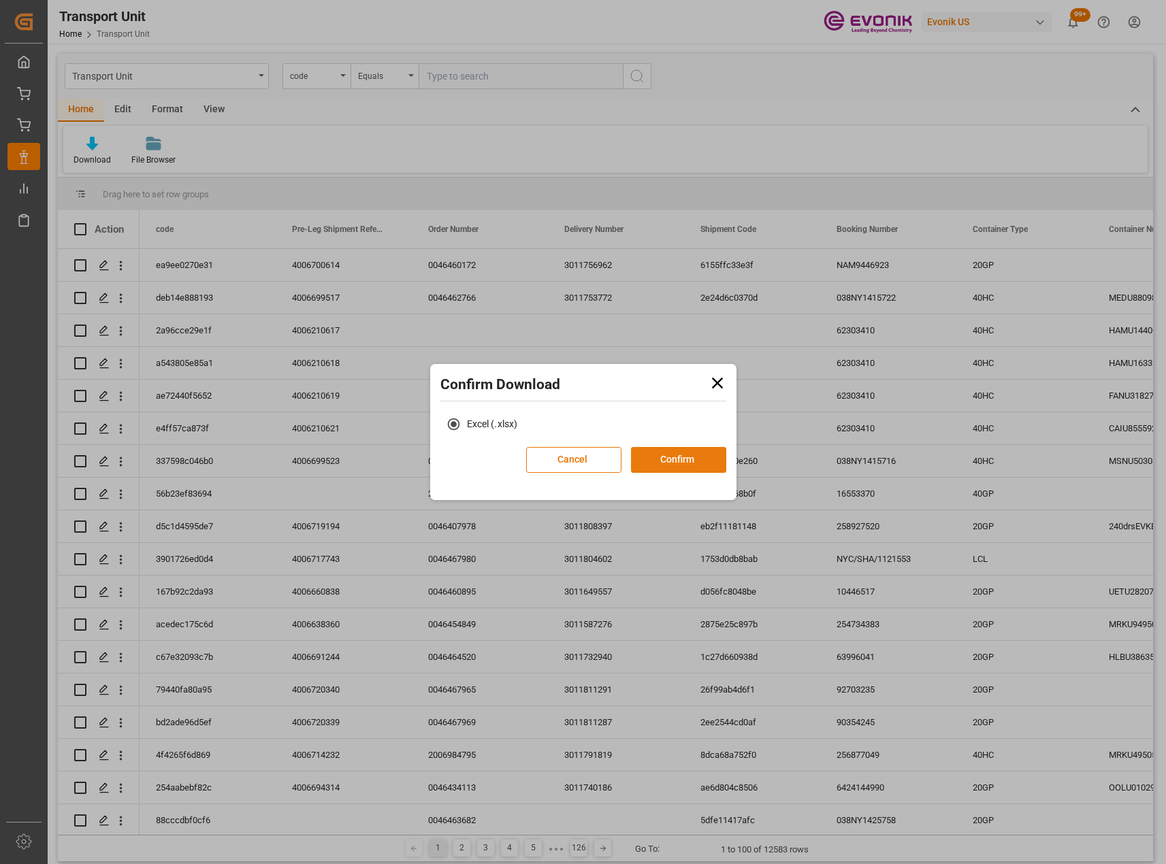
click at [709, 469] on button "Confirm" at bounding box center [678, 460] width 95 height 26
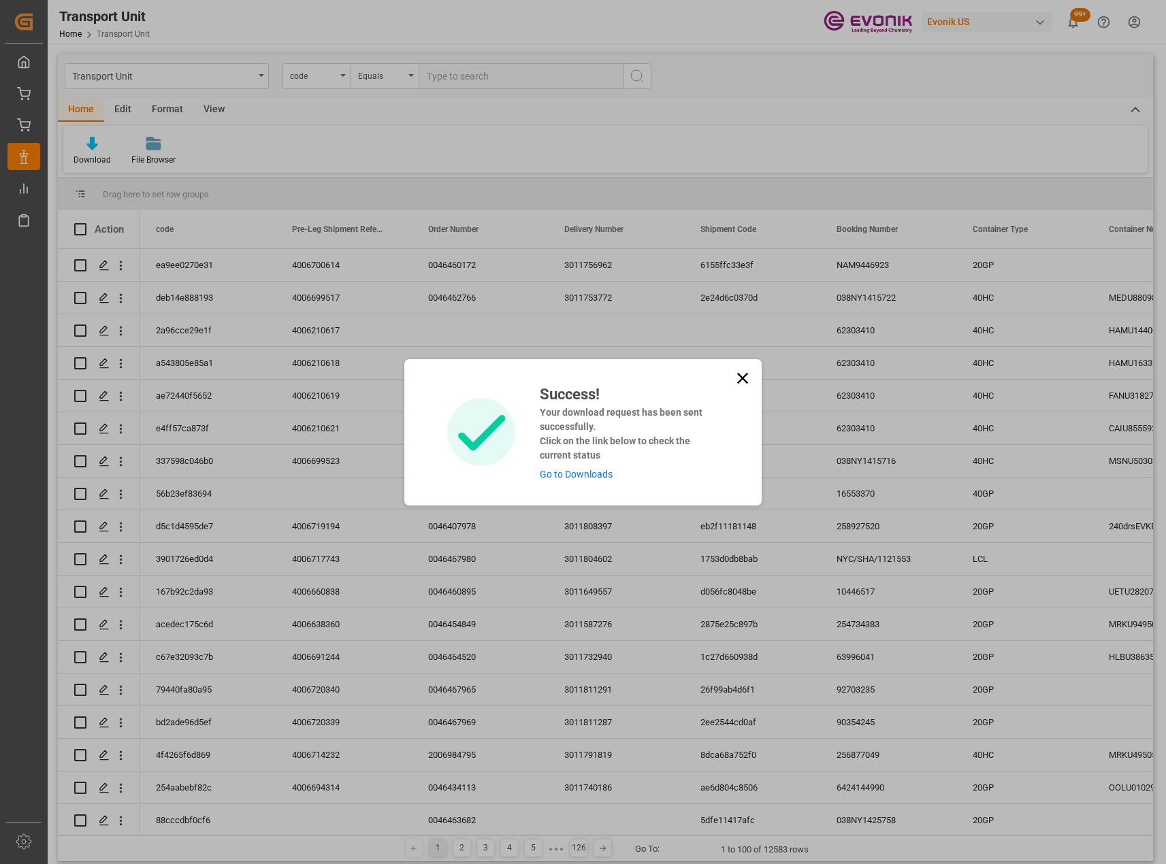
click at [559, 474] on link "Go to Downloads" at bounding box center [576, 474] width 73 height 11
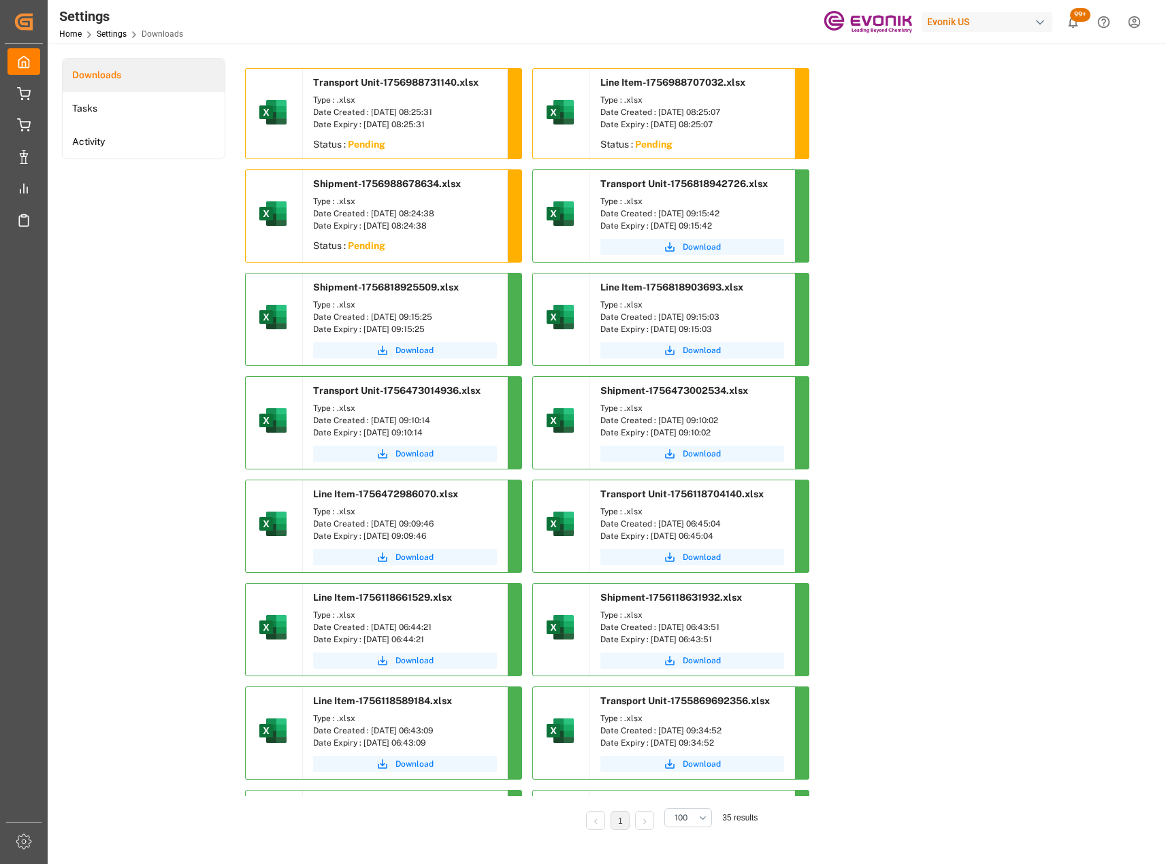
click at [97, 74] on li "Downloads" at bounding box center [144, 75] width 162 height 33
click at [106, 108] on li "Tasks" at bounding box center [144, 108] width 162 height 33
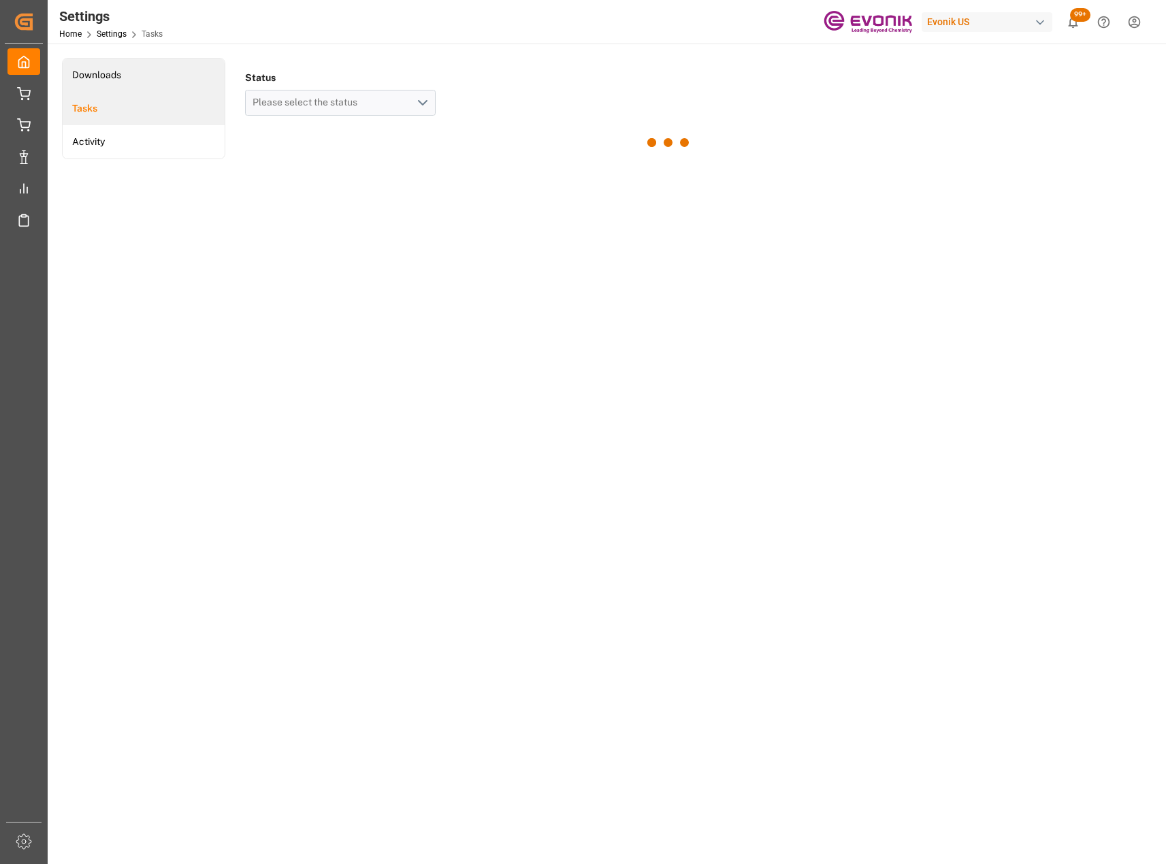
click at [107, 76] on li "Downloads" at bounding box center [144, 75] width 162 height 33
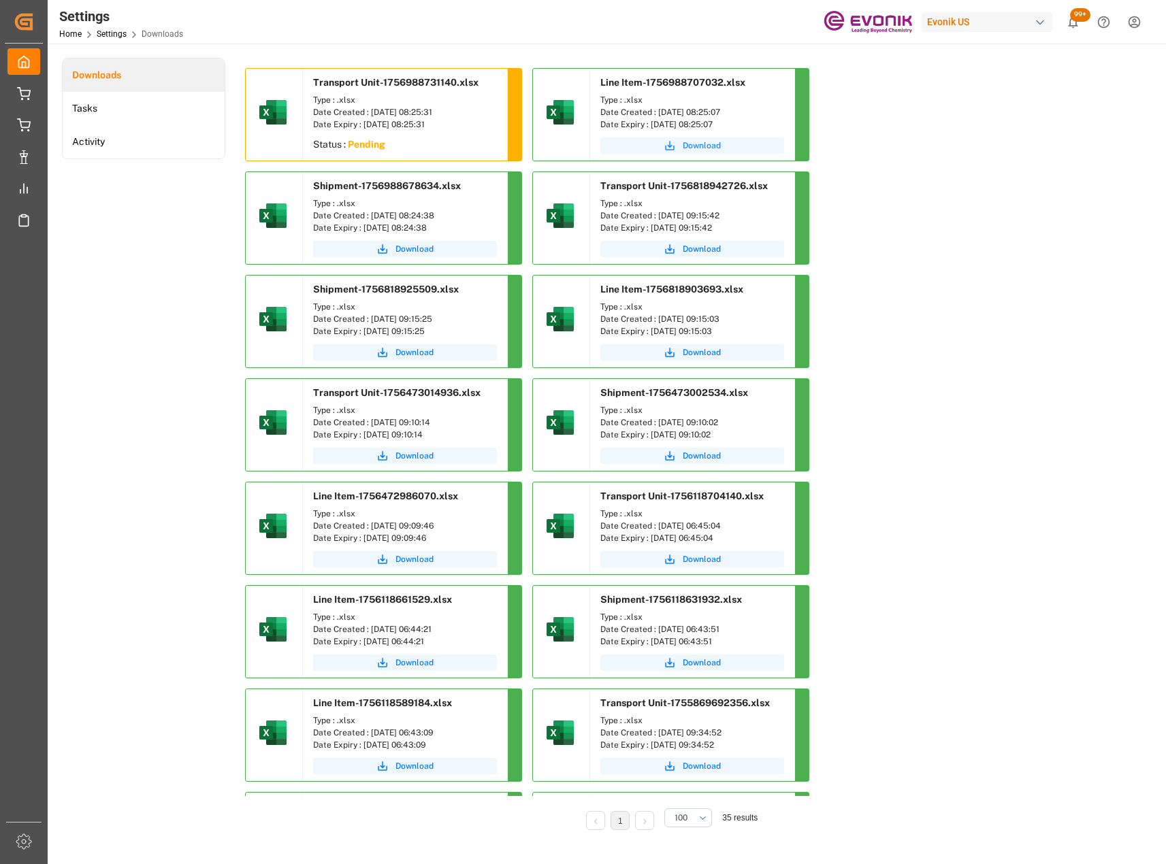
click at [706, 150] on span "Download" at bounding box center [702, 146] width 38 height 12
click at [411, 248] on span "Download" at bounding box center [414, 249] width 38 height 12
click at [169, 112] on li "Tasks" at bounding box center [144, 108] width 162 height 33
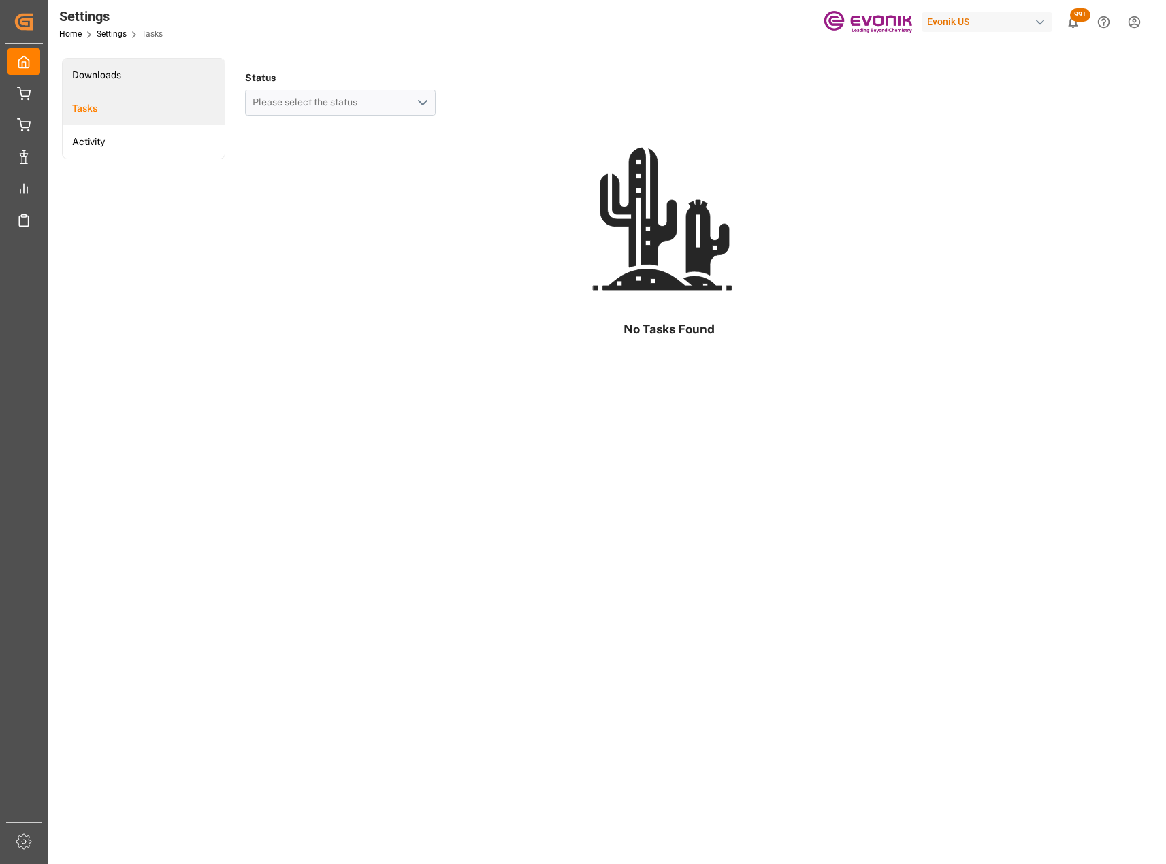
click at [138, 78] on li "Downloads" at bounding box center [144, 75] width 162 height 33
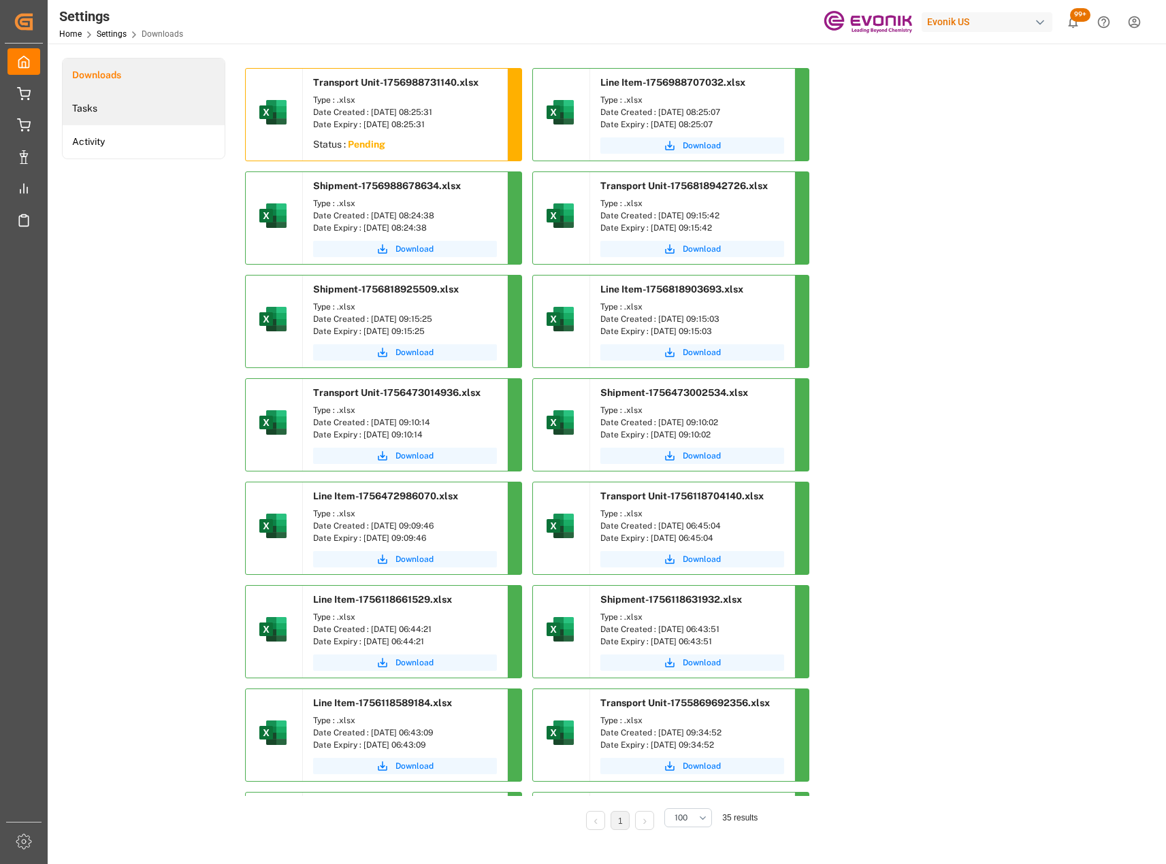
click at [86, 99] on li "Tasks" at bounding box center [144, 108] width 162 height 33
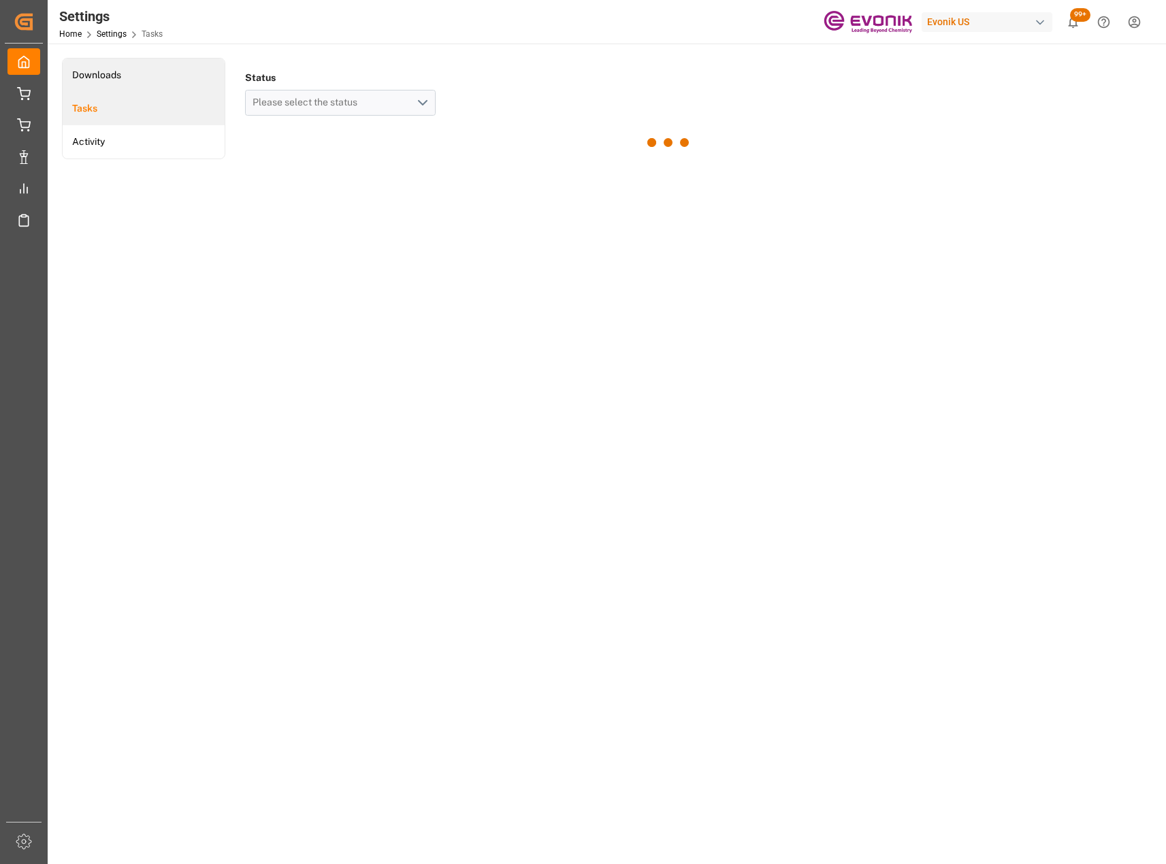
click at [89, 71] on li "Downloads" at bounding box center [144, 75] width 162 height 33
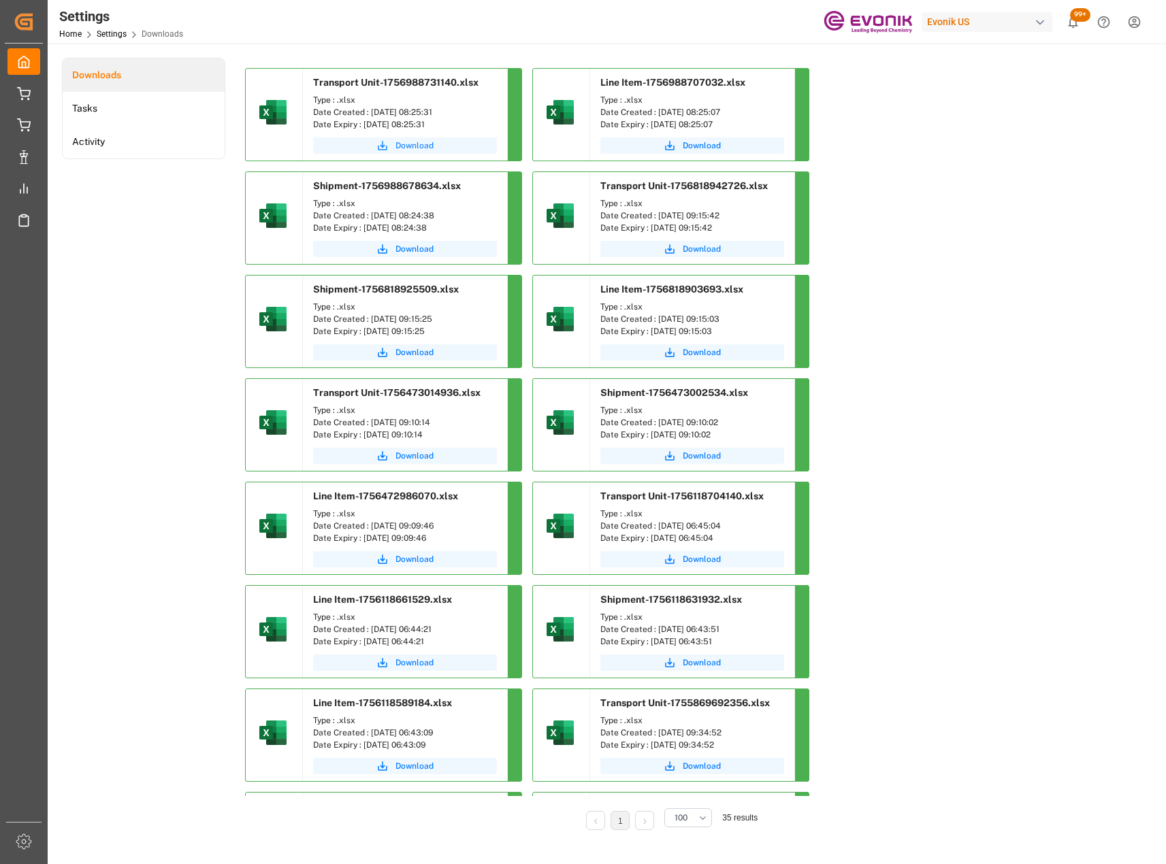
click at [415, 146] on span "Download" at bounding box center [414, 146] width 38 height 12
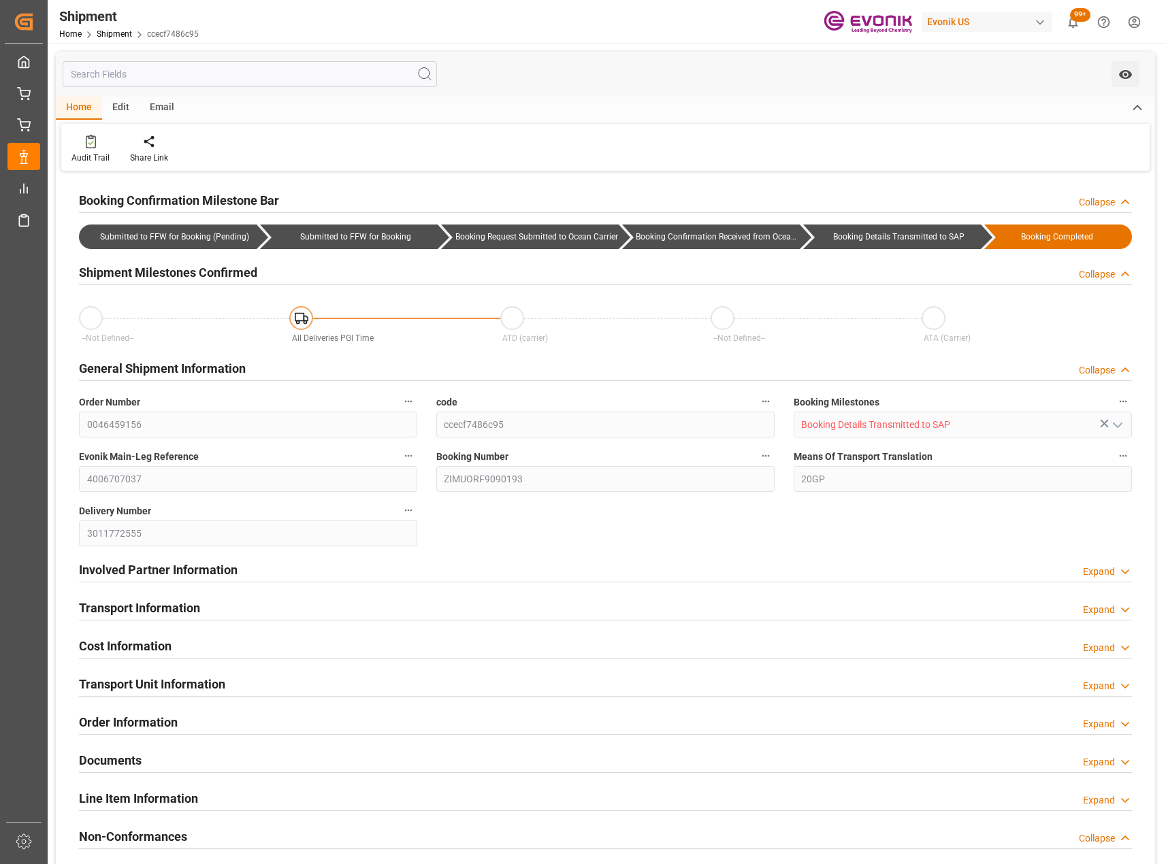
type input "0"
type input "AC Containerline"
type input "AC Containerline GmbH"
type input "83.13"
type input "08-26-2025 17:16"
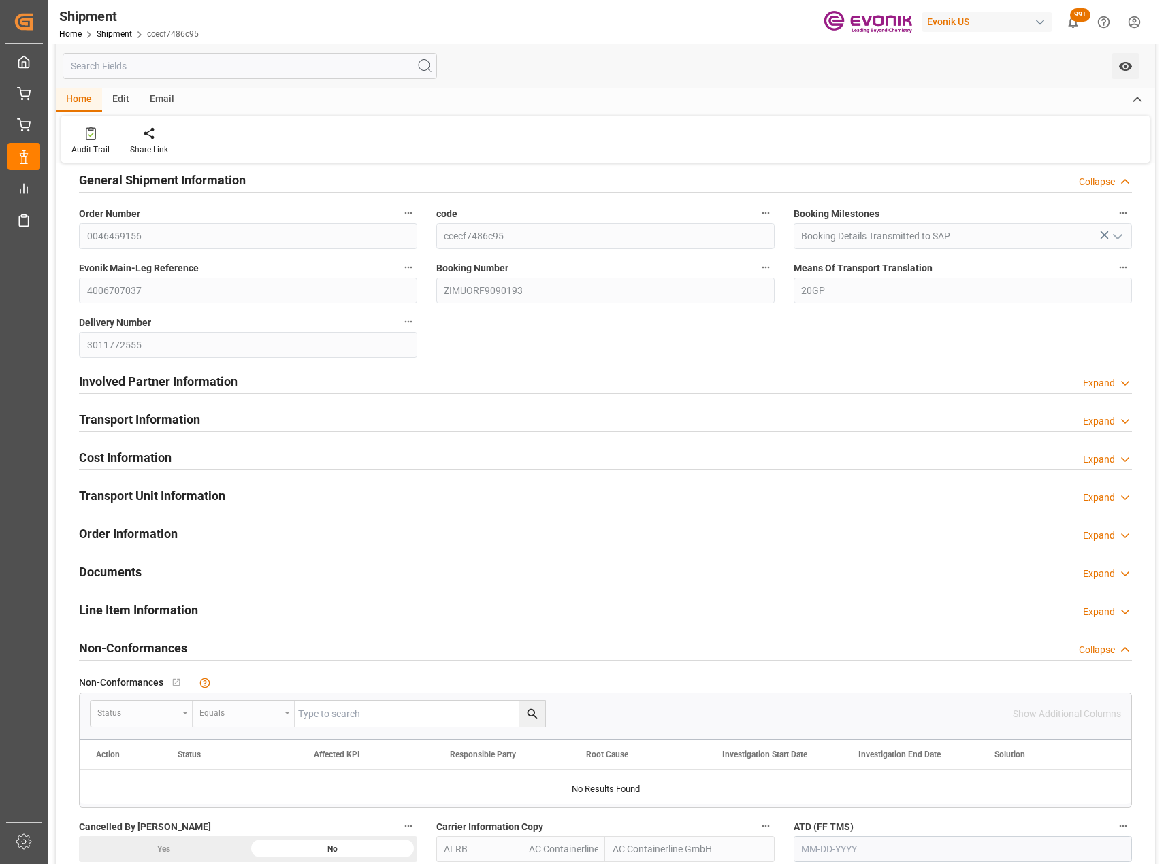
scroll to position [408, 0]
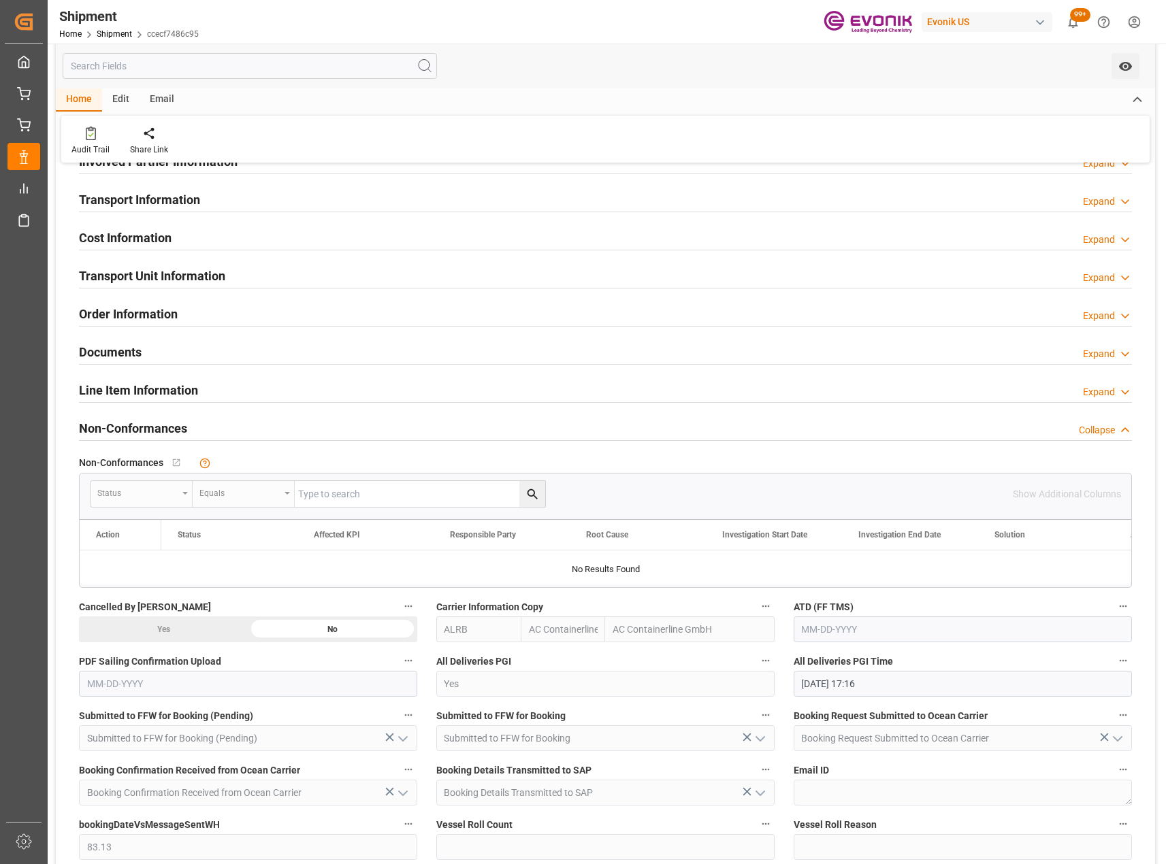
click at [1124, 273] on icon at bounding box center [1125, 278] width 14 height 14
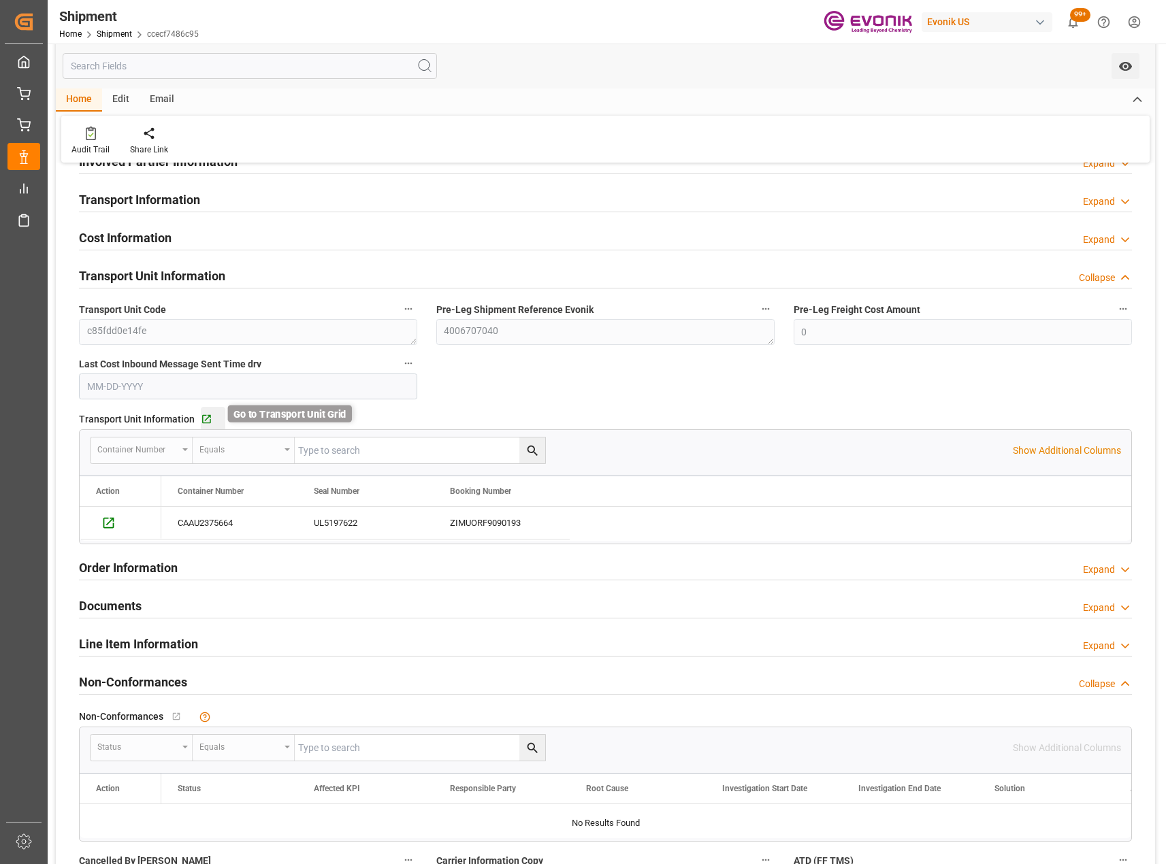
click at [207, 415] on icon "button" at bounding box center [206, 419] width 9 height 9
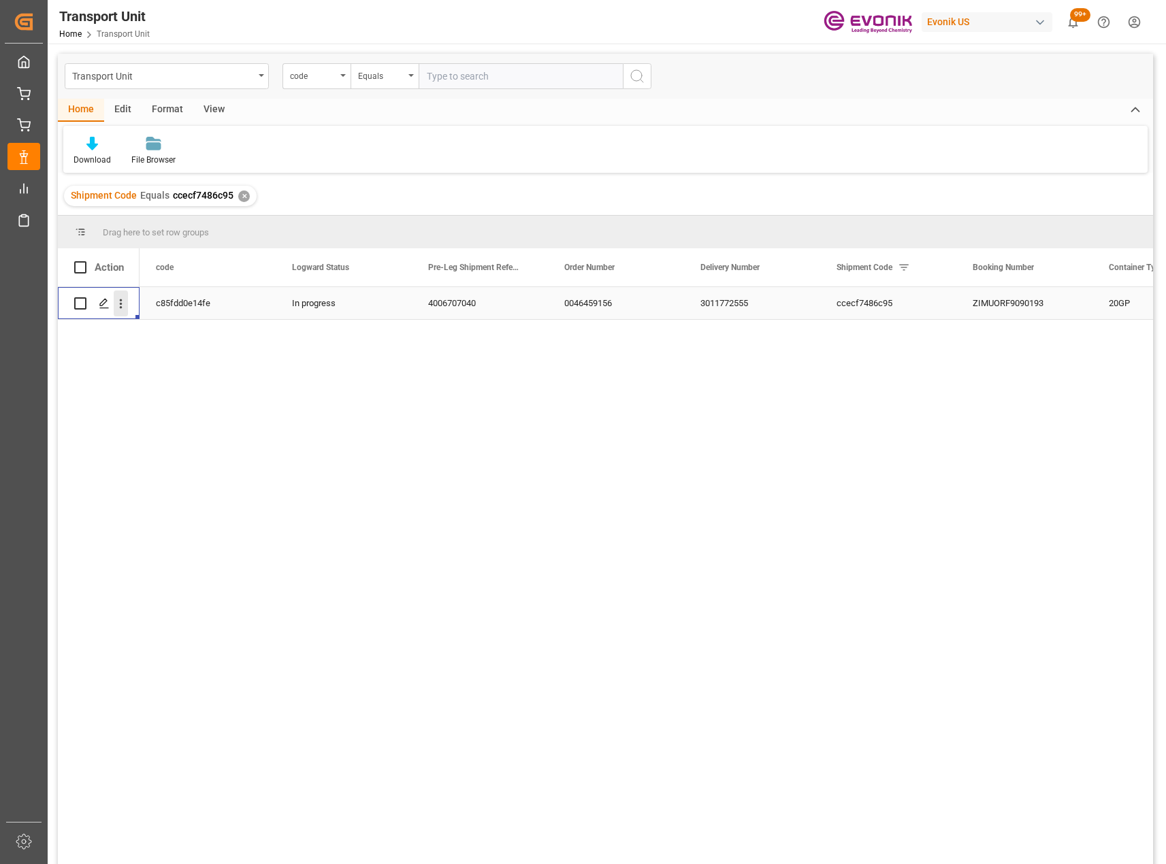
click at [120, 306] on icon "open menu" at bounding box center [121, 304] width 14 height 14
click at [176, 393] on span "Track Shipment" at bounding box center [209, 389] width 126 height 12
